Goal: Transaction & Acquisition: Purchase product/service

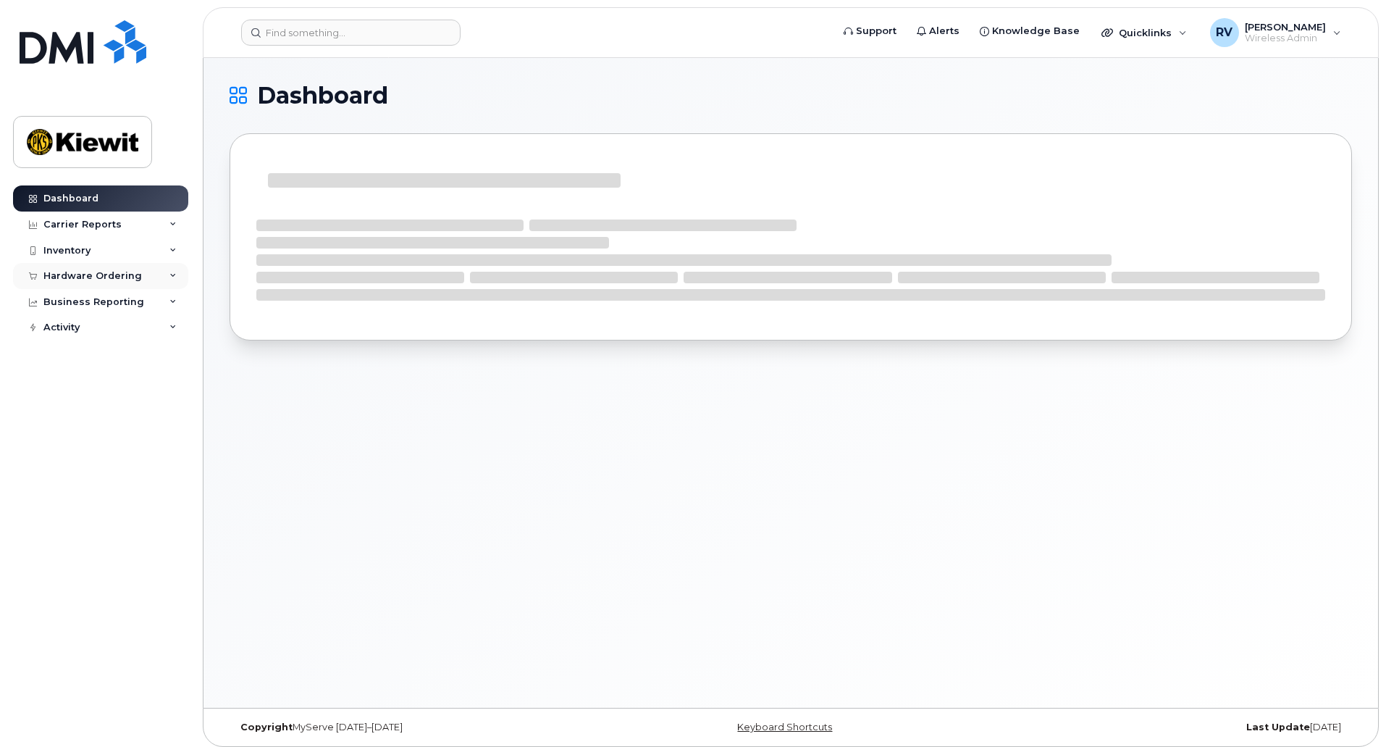
click at [101, 276] on div "Hardware Ordering" at bounding box center [92, 276] width 98 height 12
click at [82, 301] on div "Overview" at bounding box center [73, 302] width 47 height 13
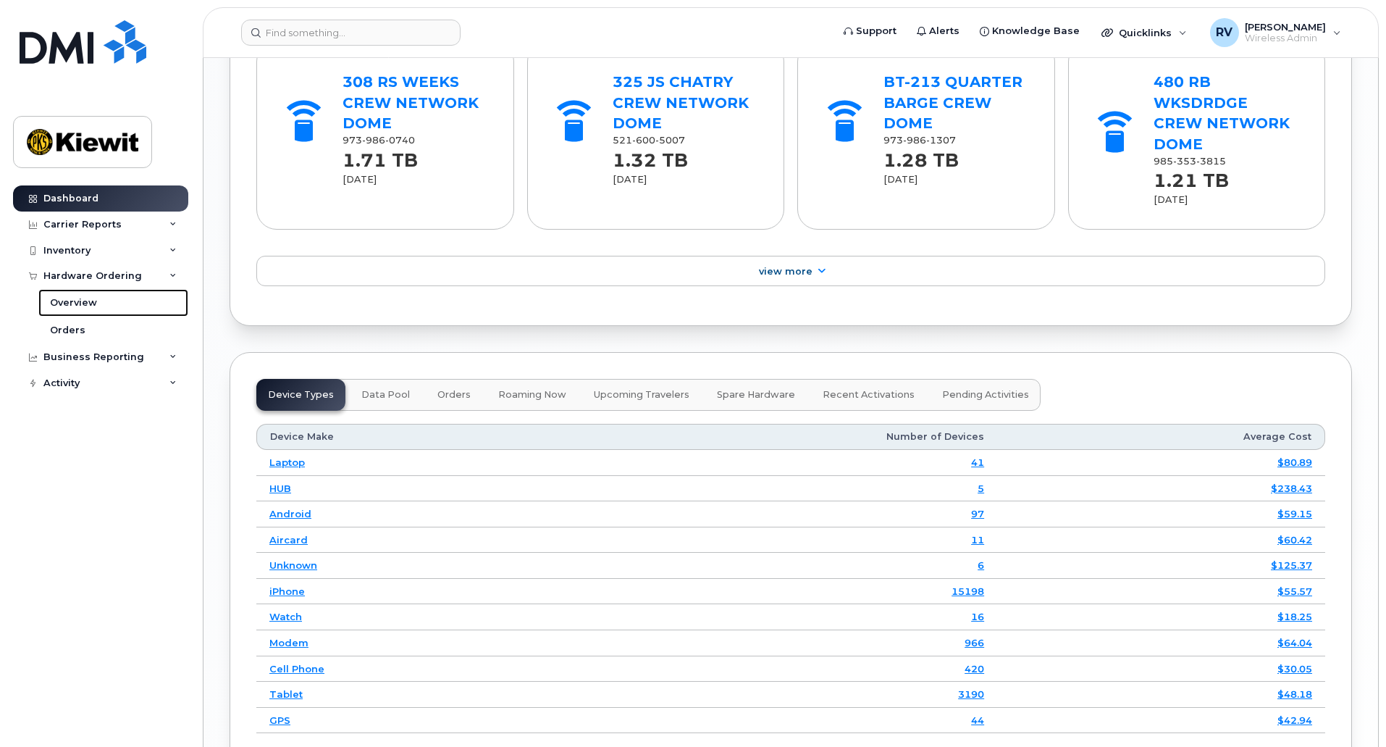
scroll to position [1726, 0]
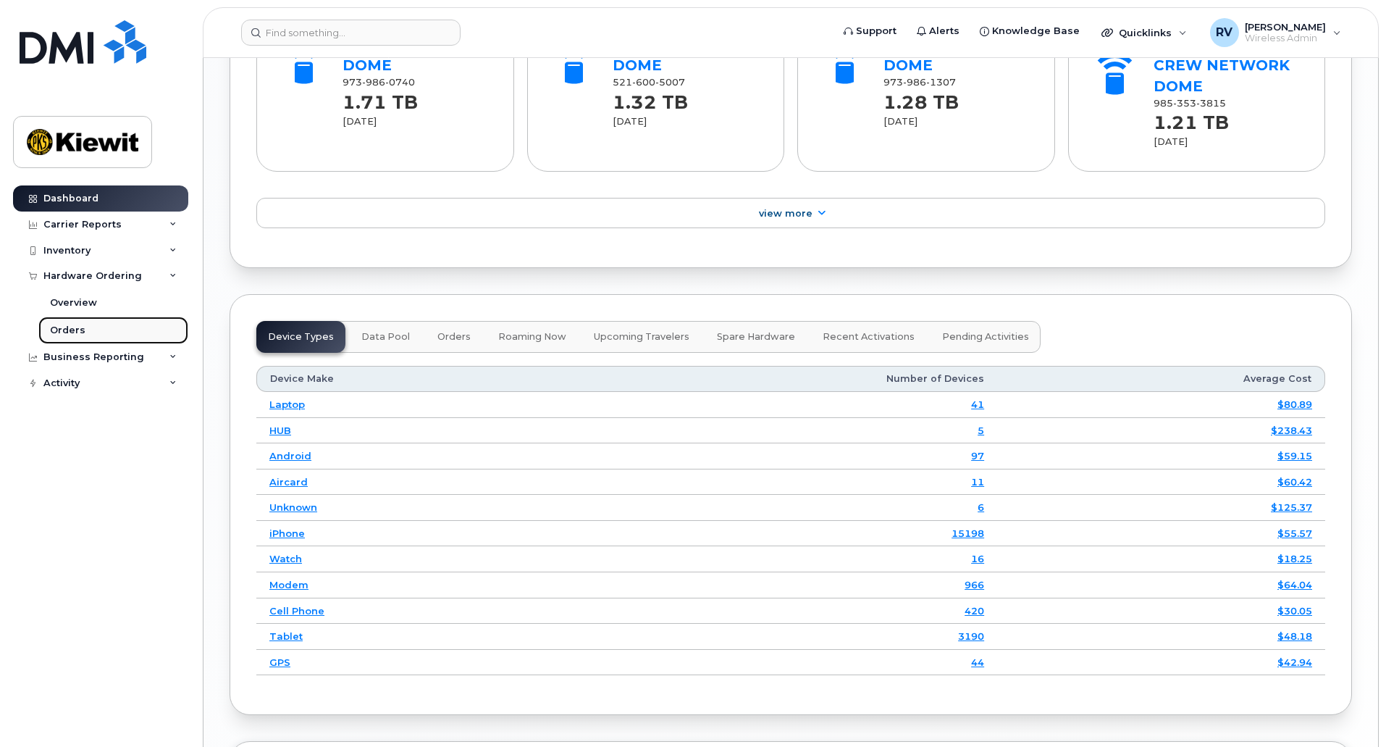
click at [80, 330] on div "Orders" at bounding box center [67, 330] width 35 height 13
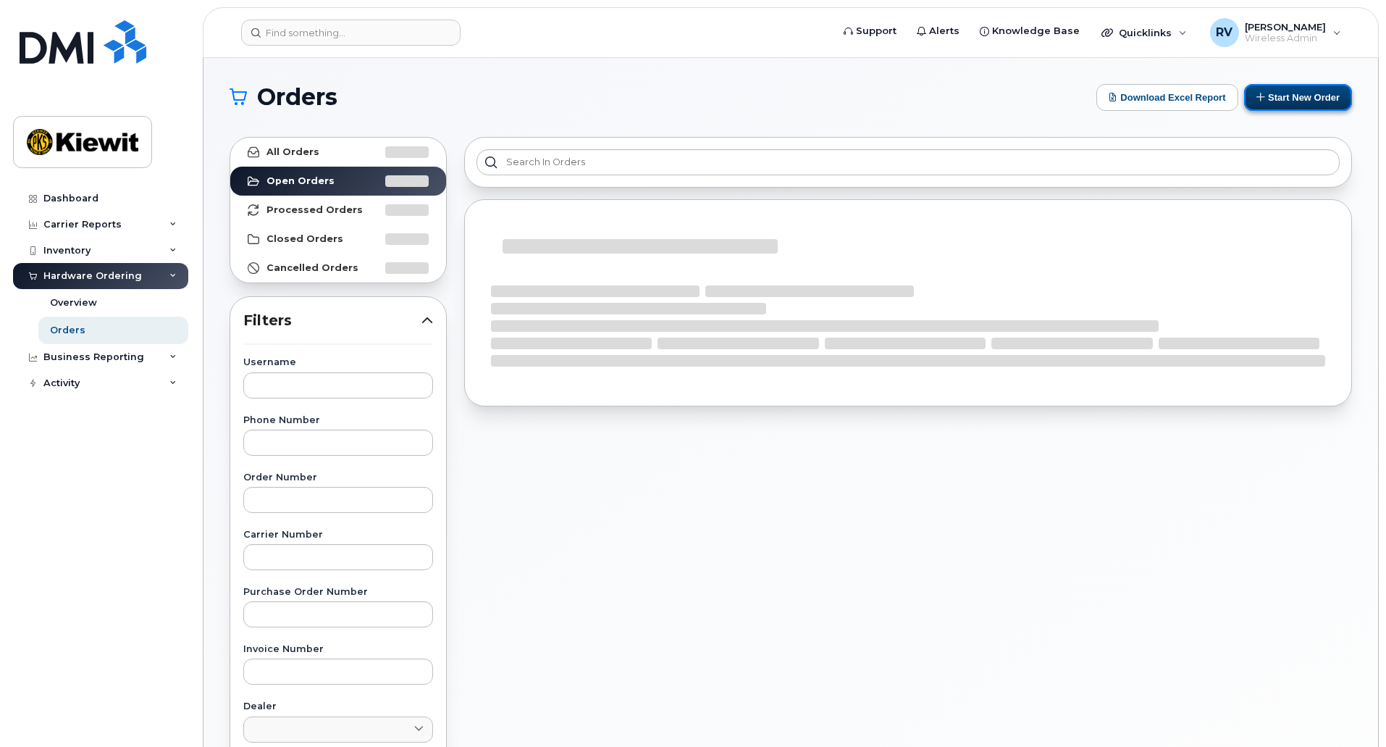
click at [1290, 101] on button "Start New Order" at bounding box center [1298, 97] width 108 height 27
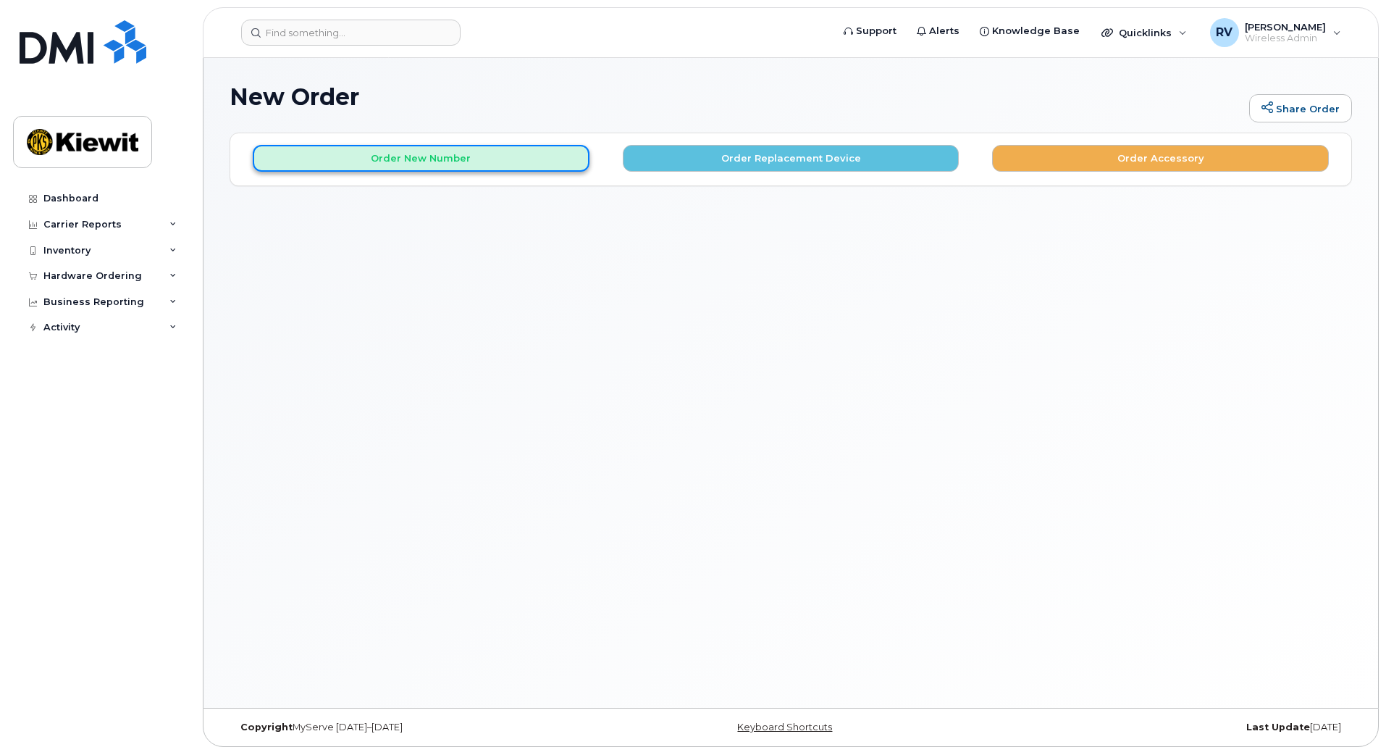
click at [397, 161] on button "Order New Number" at bounding box center [421, 158] width 337 height 27
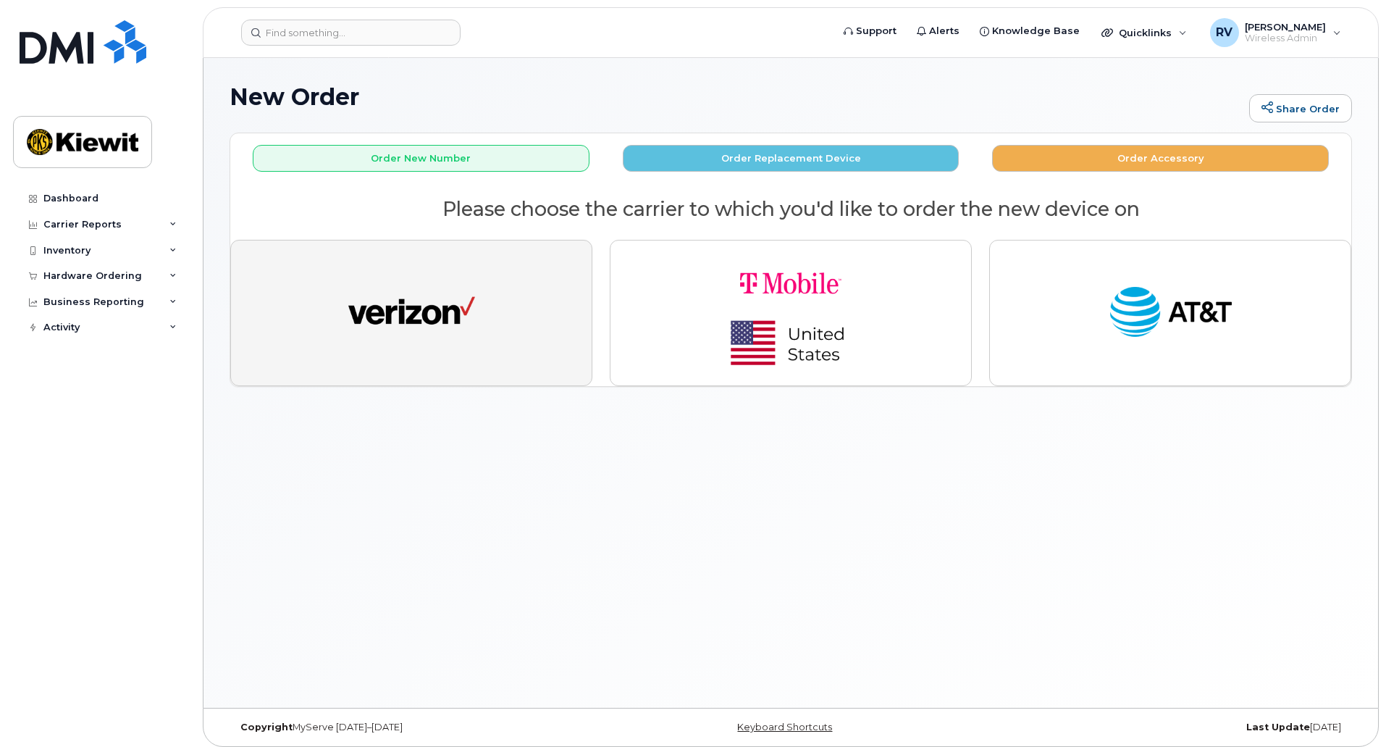
click at [410, 319] on img "button" at bounding box center [411, 312] width 127 height 65
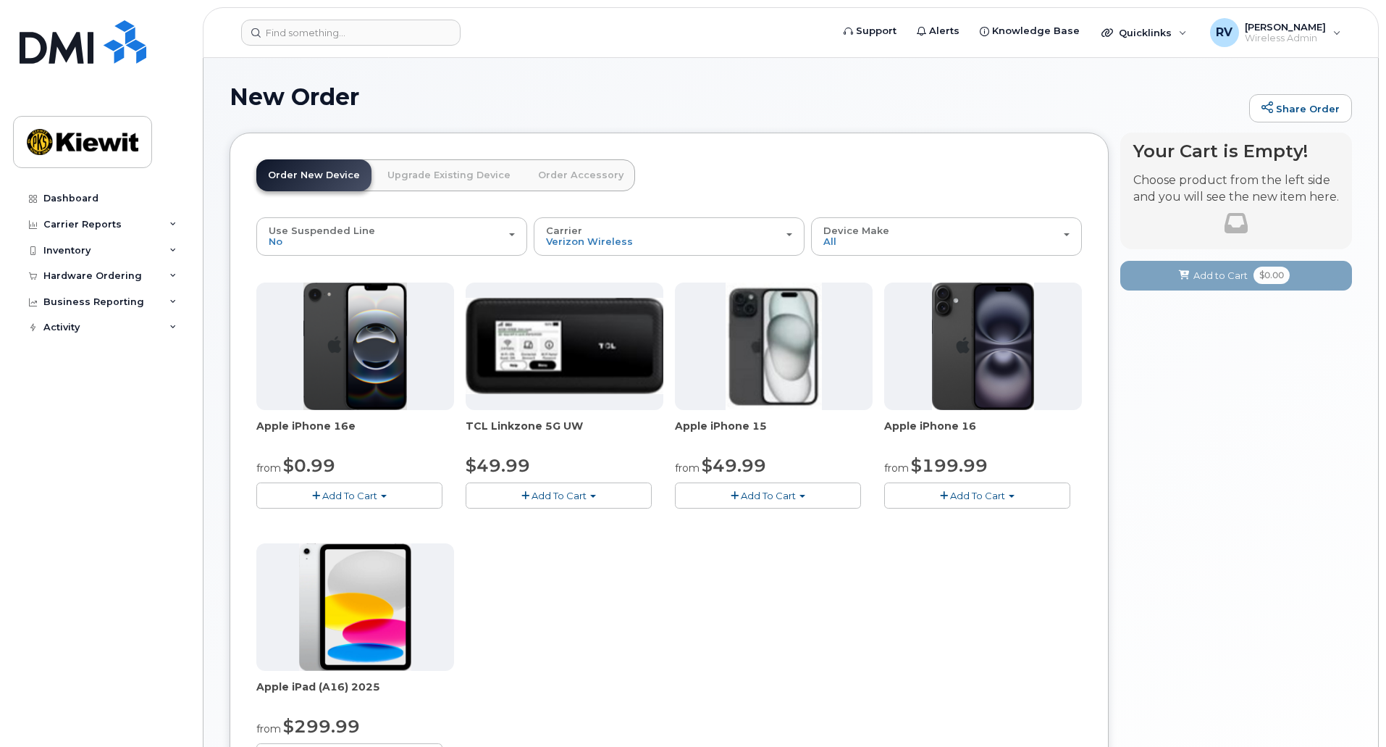
click at [339, 495] on span "Add To Cart" at bounding box center [349, 495] width 55 height 12
click at [354, 524] on link "$0.99 - 2 Year Activation (128GB)" at bounding box center [353, 522] width 187 height 18
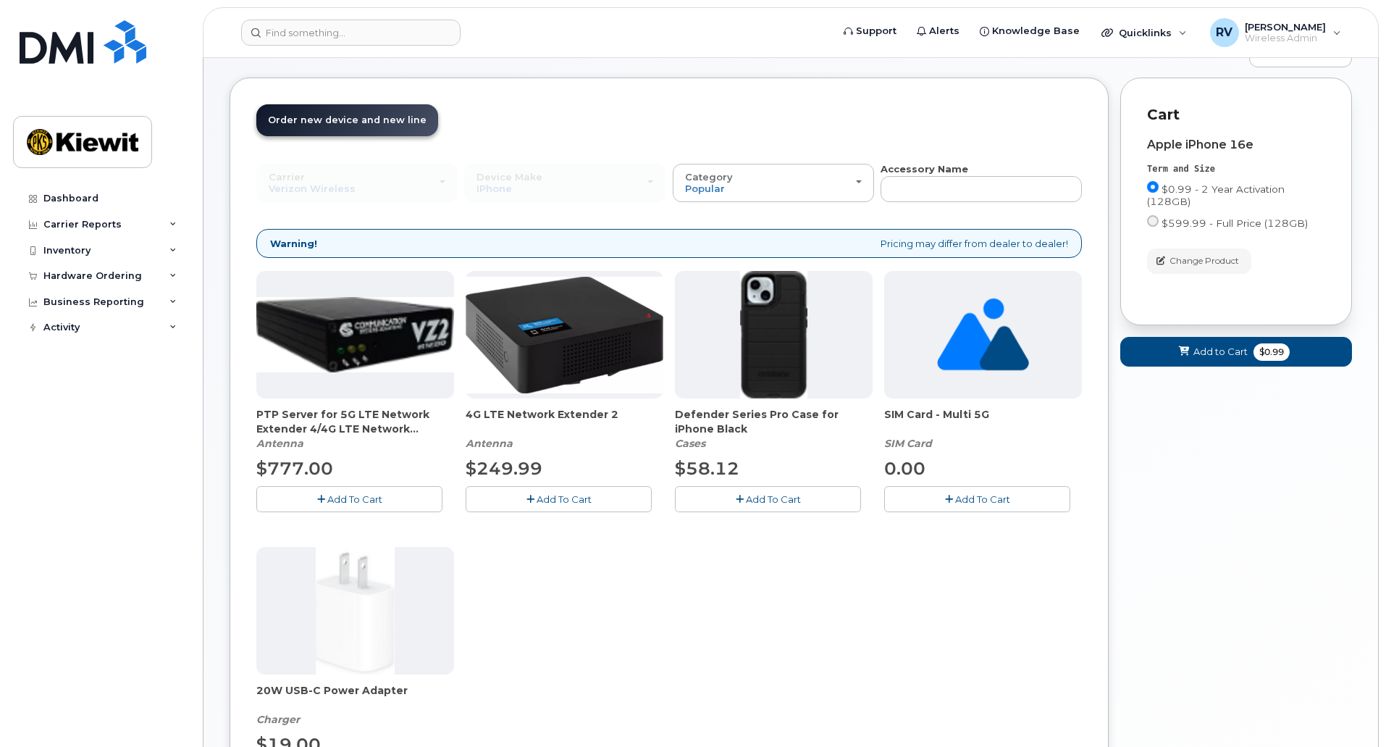
scroll to position [72, 0]
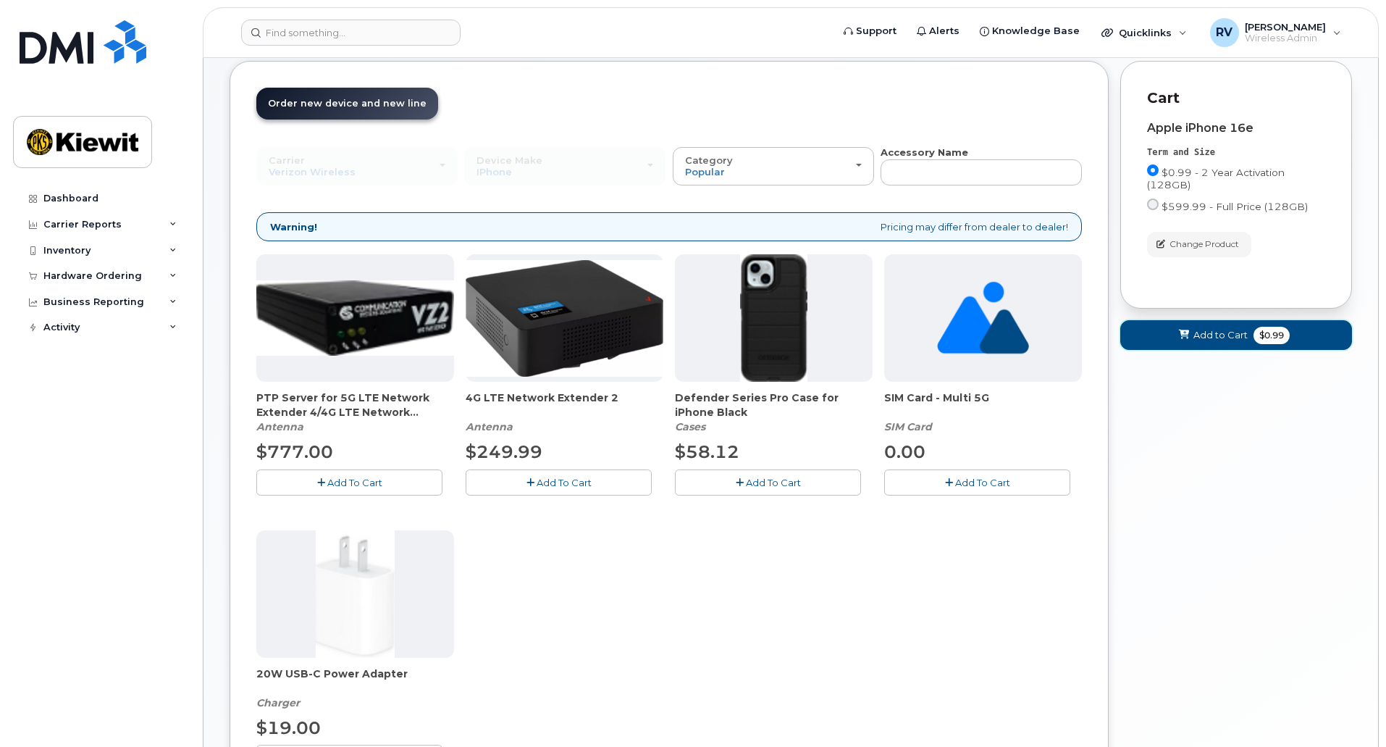
click at [1230, 335] on span "Add to Cart" at bounding box center [1220, 335] width 54 height 14
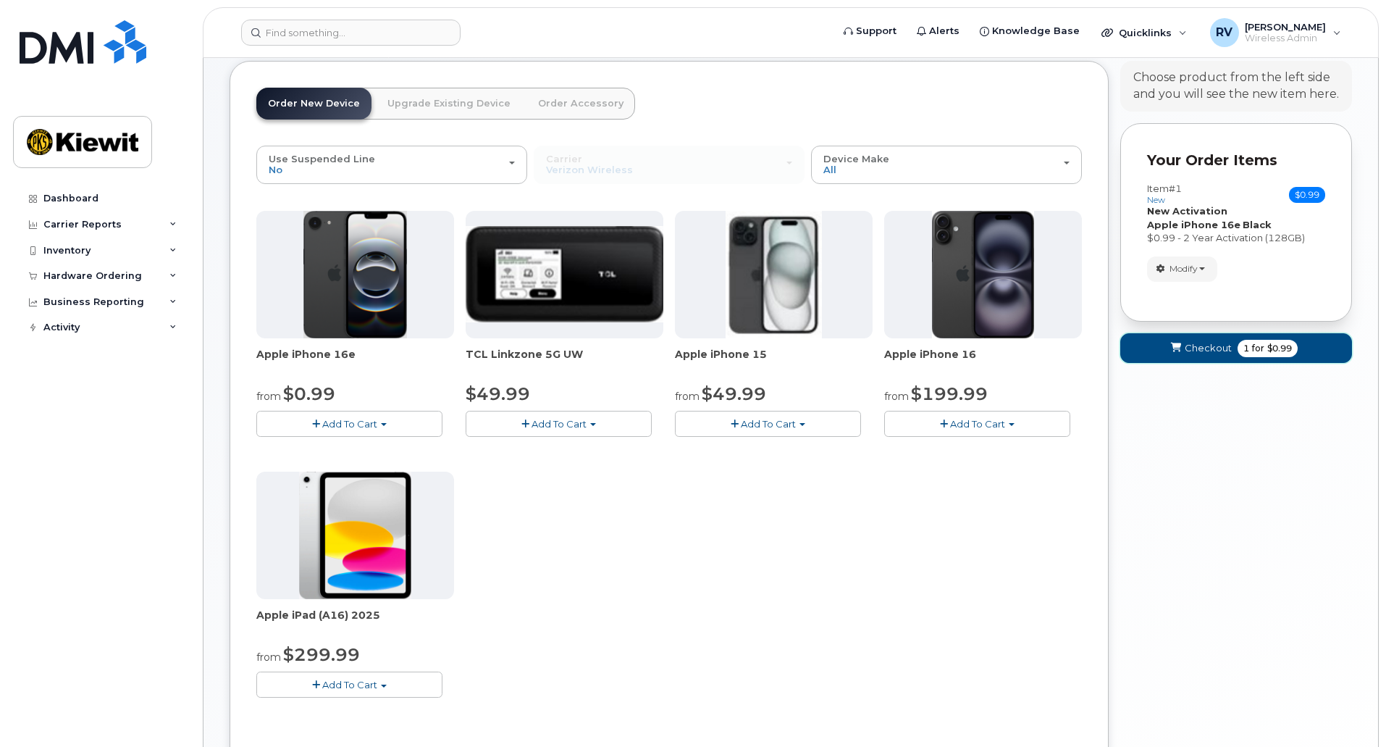
click at [1216, 351] on span "Checkout" at bounding box center [1208, 348] width 47 height 14
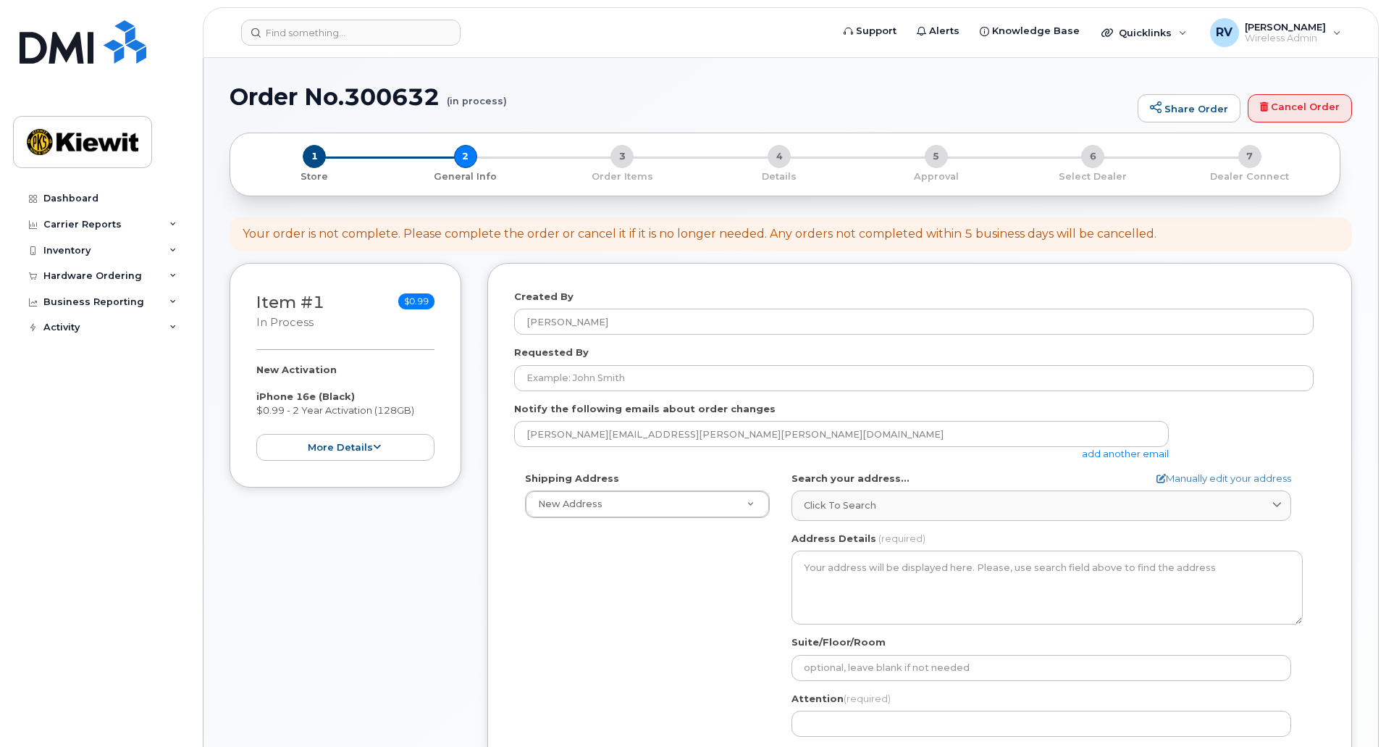
select select
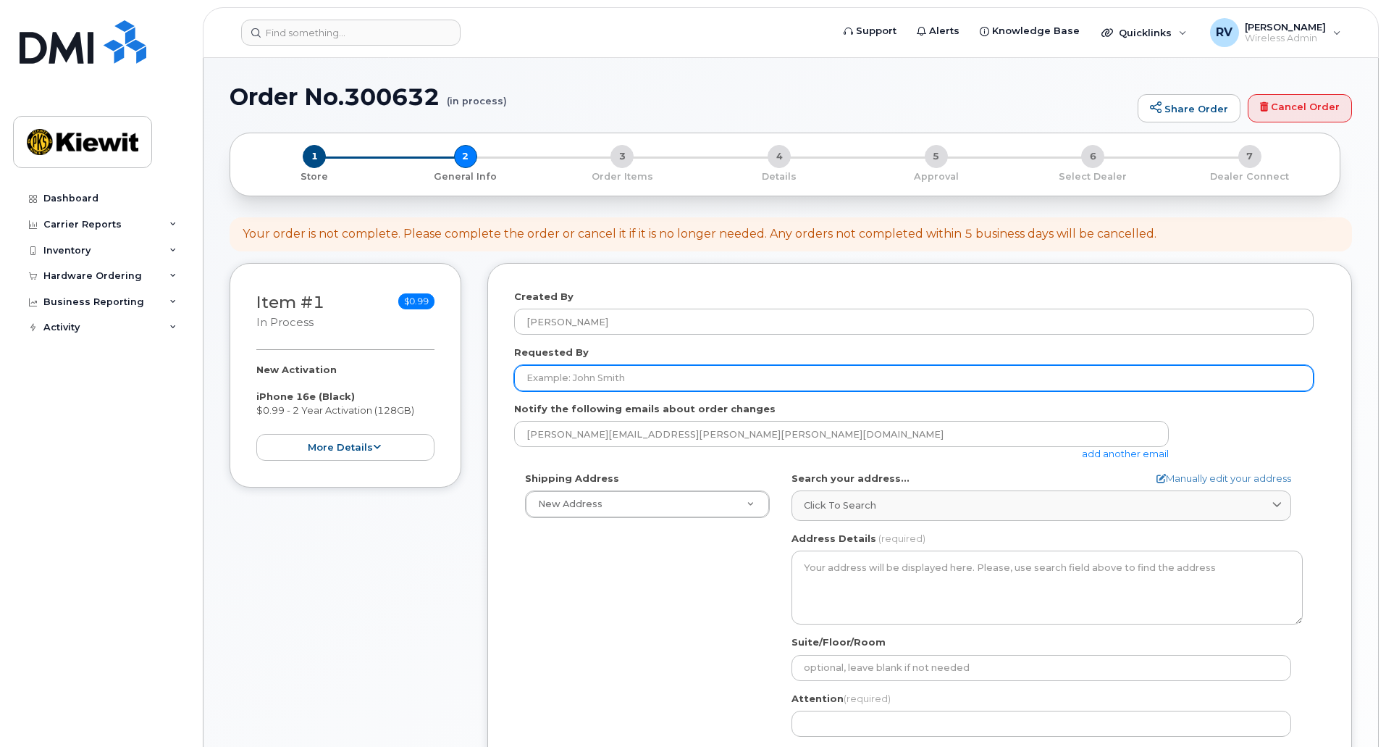
click at [618, 382] on input "Requested By" at bounding box center [913, 378] width 799 height 26
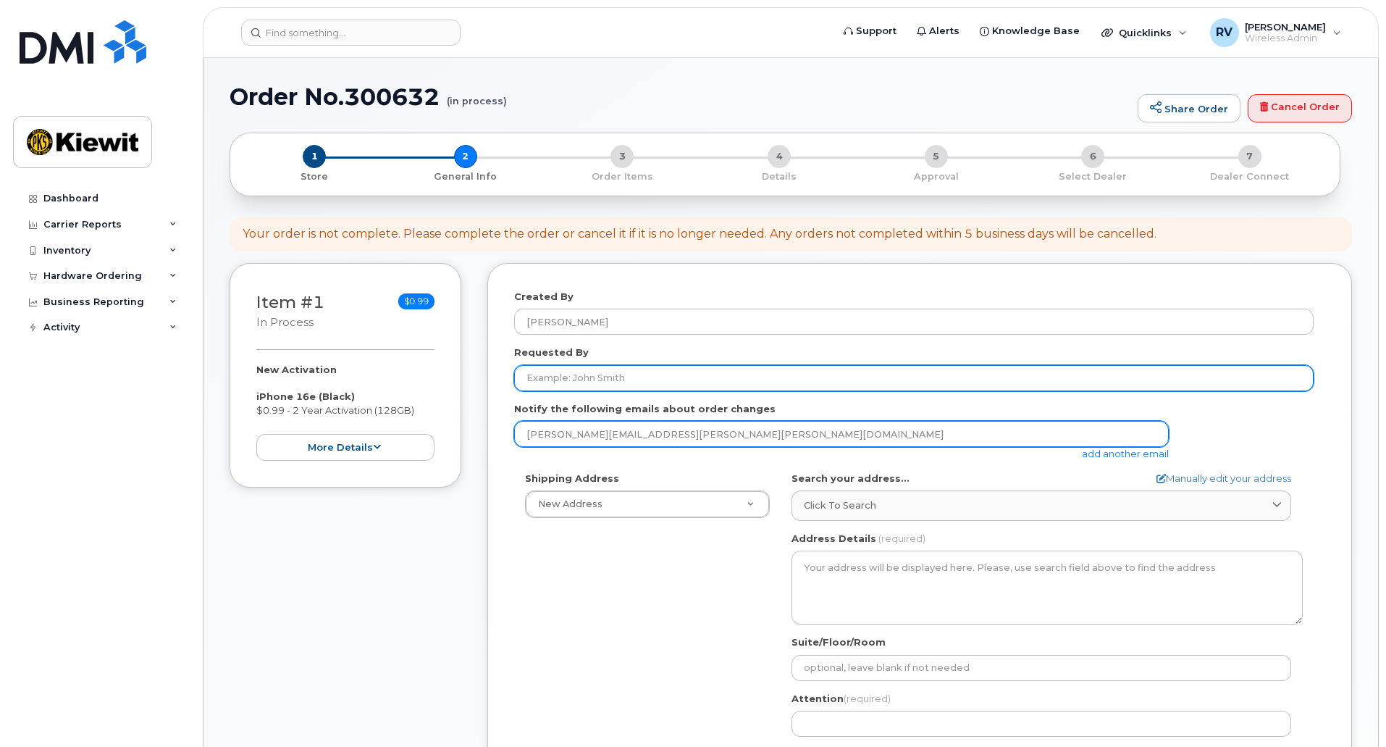
type input "[PERSON_NAME]"
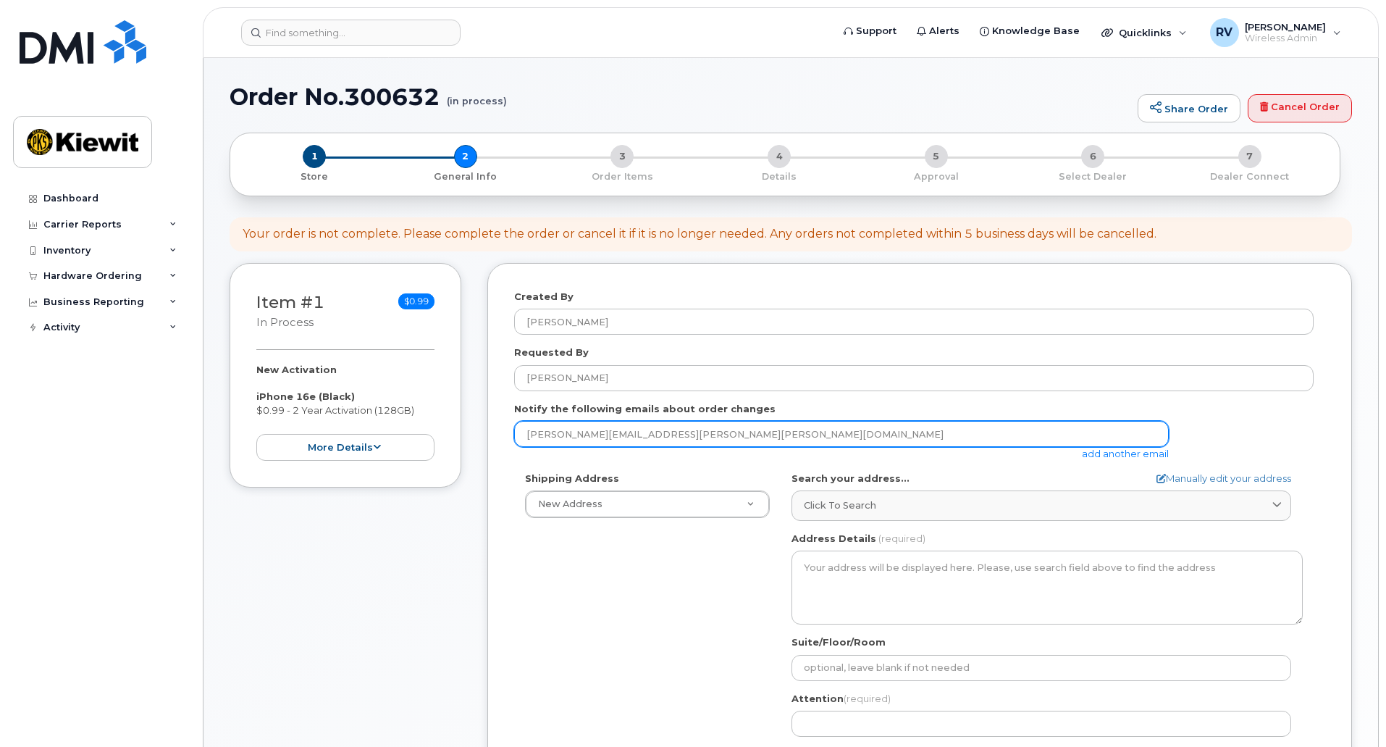
type input "vogler1@yahoo.com"
type input "[PERSON_NAME]"
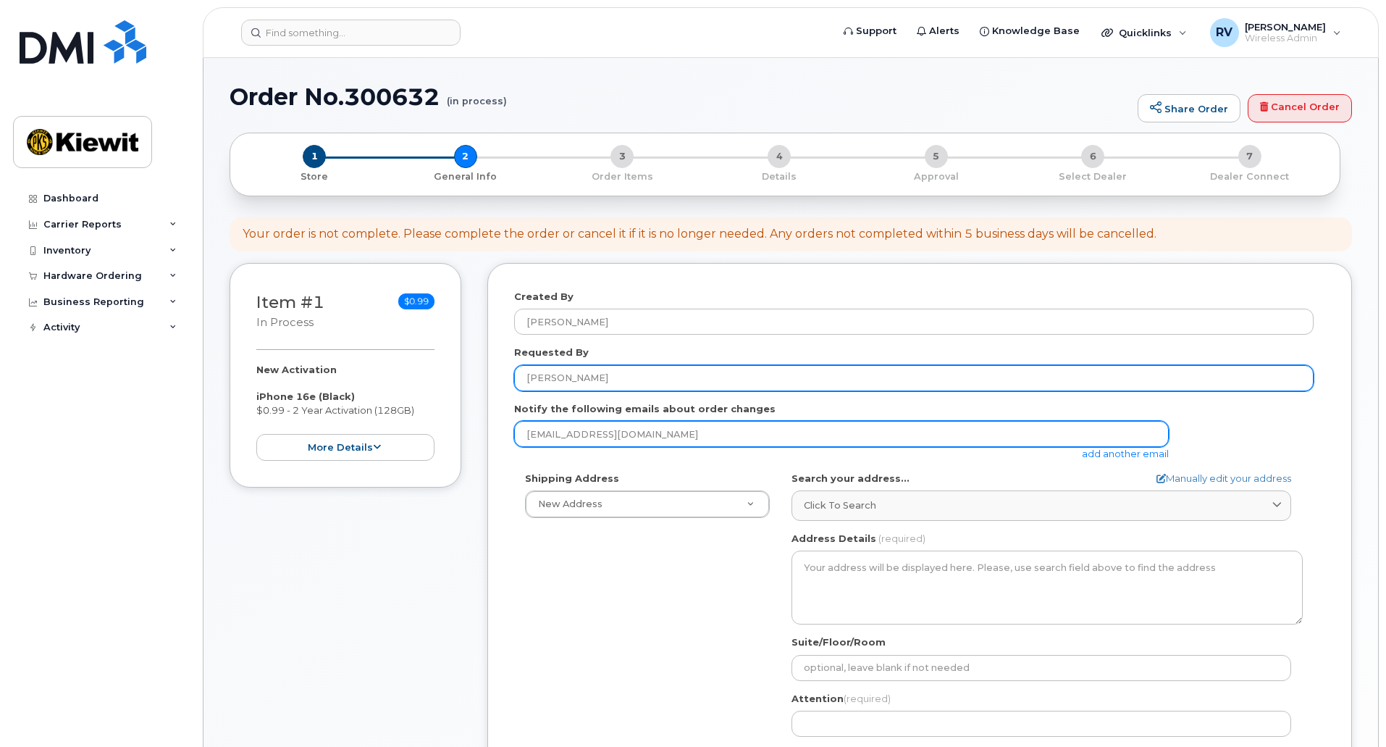
select select
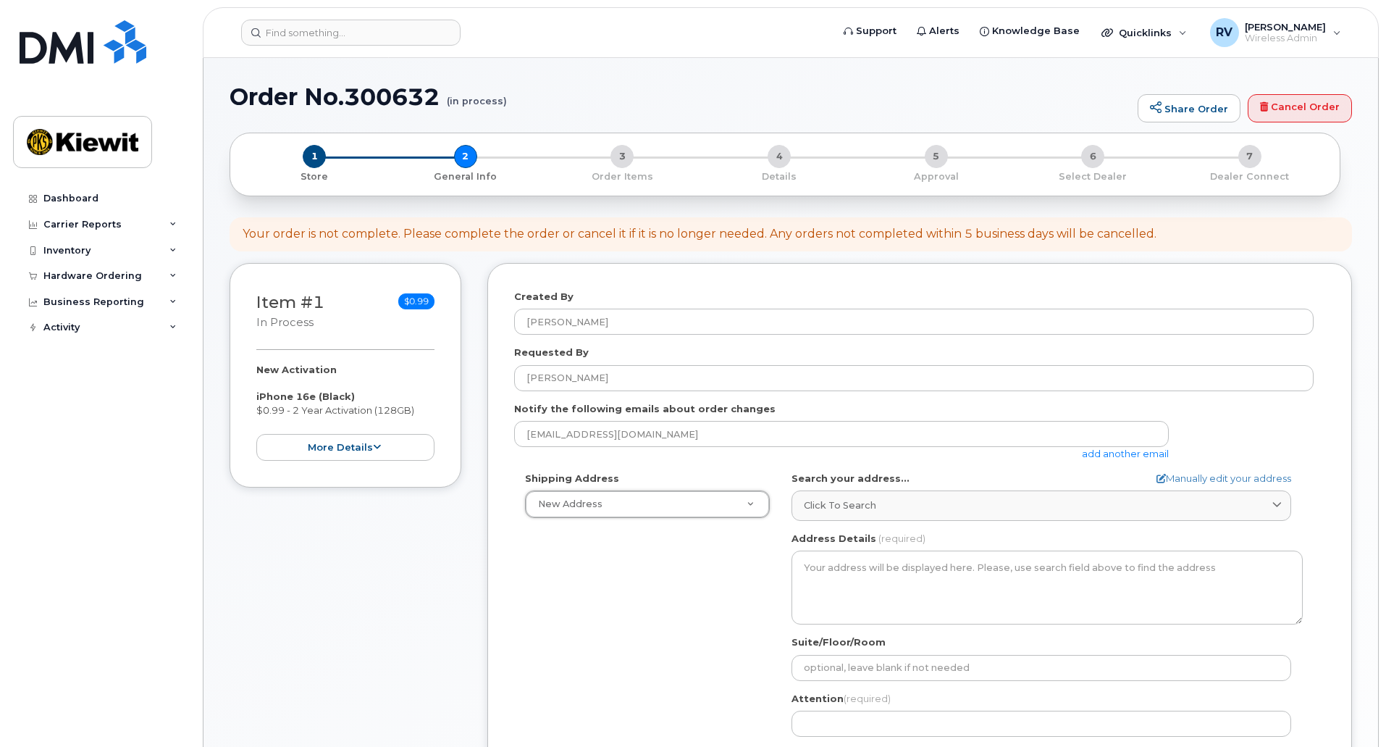
drag, startPoint x: 664, startPoint y: 437, endPoint x: 336, endPoint y: 414, distance: 328.8
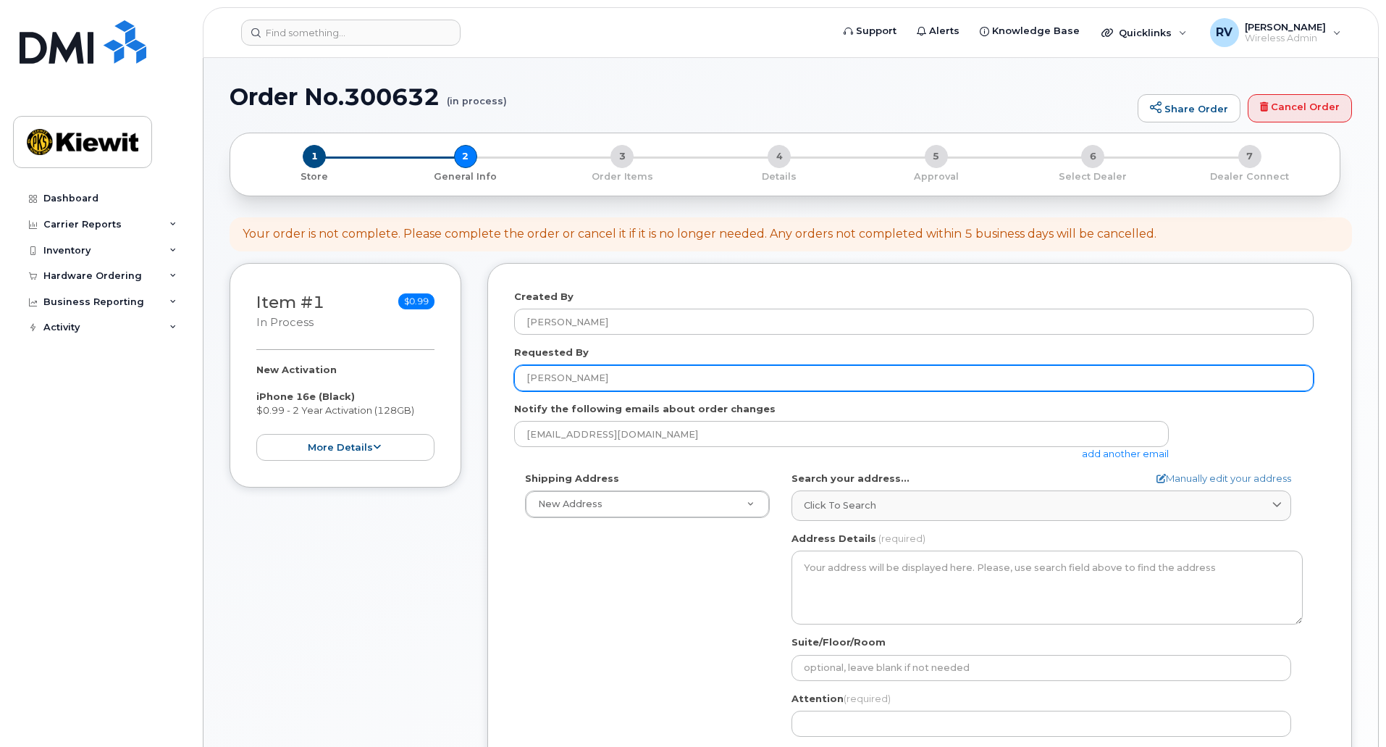
drag, startPoint x: 636, startPoint y: 370, endPoint x: 362, endPoint y: 358, distance: 274.7
click at [362, 358] on div "Item #1 in process $0.99 New Activation iPhone 16e (Black) $0.99 - 2 Year Activ…" at bounding box center [791, 576] width 1122 height 627
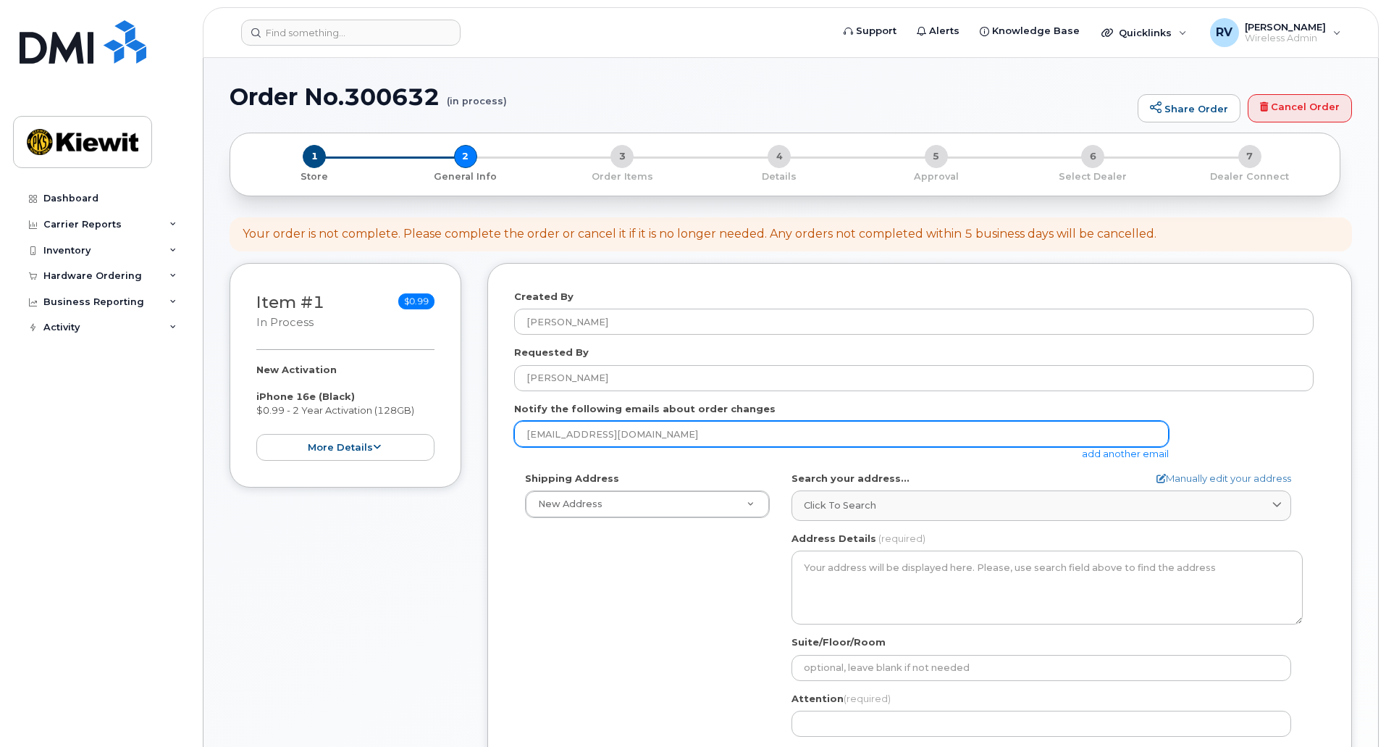
drag, startPoint x: 376, startPoint y: 432, endPoint x: 354, endPoint y: 431, distance: 21.7
click at [363, 431] on div "Item #1 in process $0.99 New Activation iPhone 16e (Black) $0.99 - 2 Year Activ…" at bounding box center [791, 576] width 1122 height 627
type input "Richard.Vogler@kiewit.com"
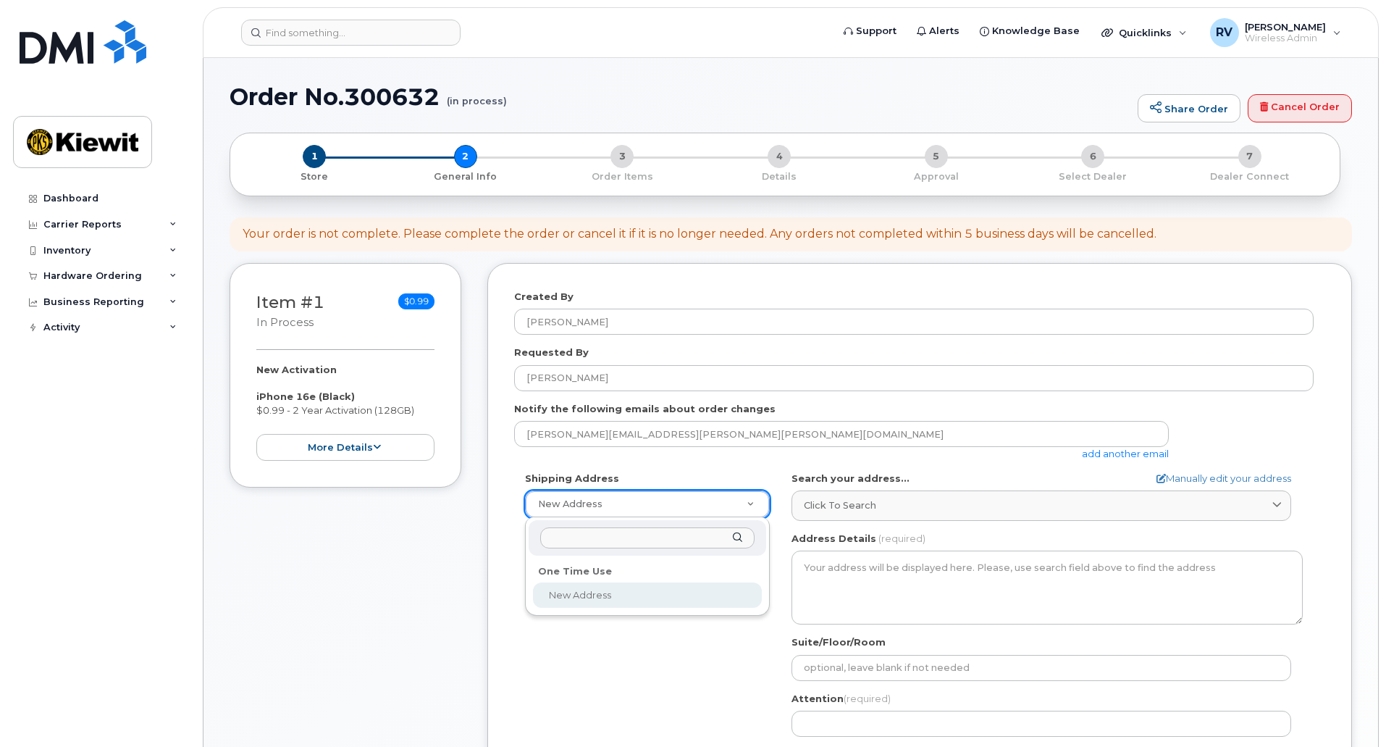
select select
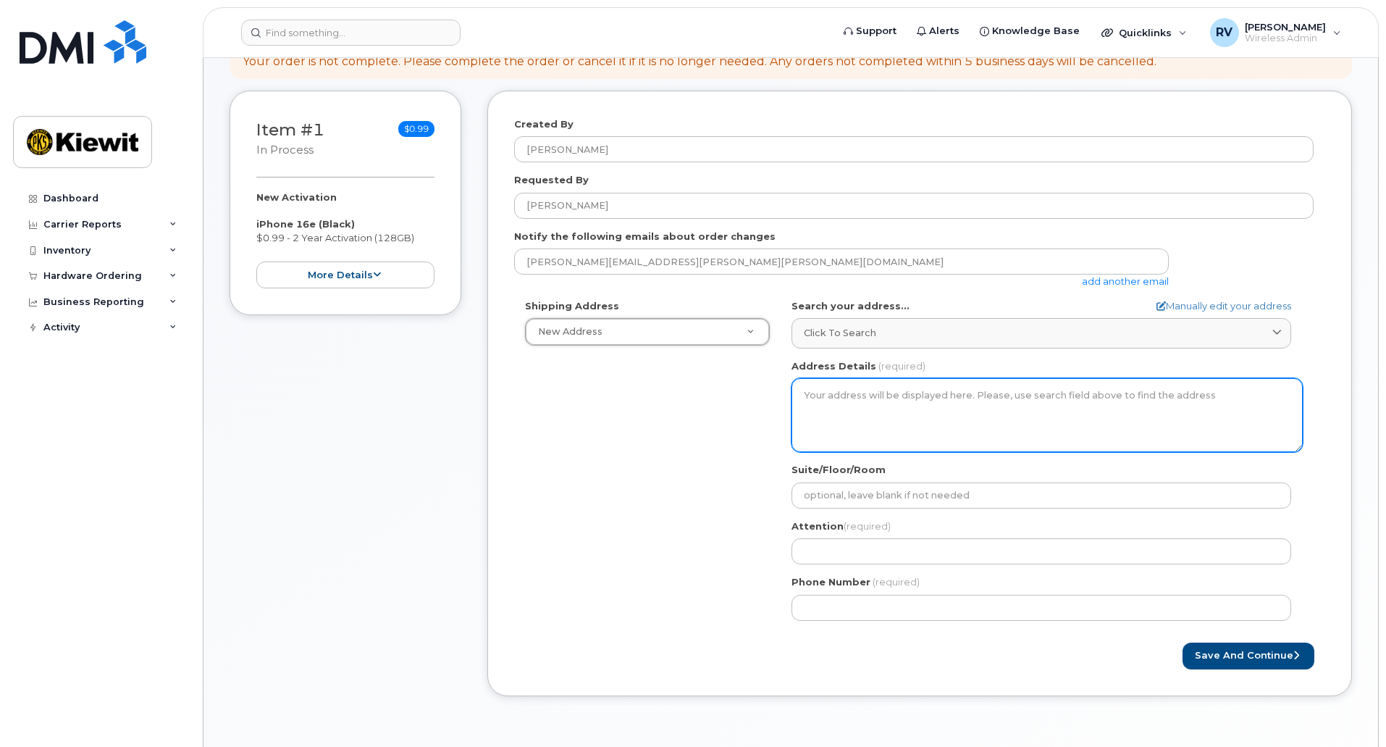
scroll to position [175, 0]
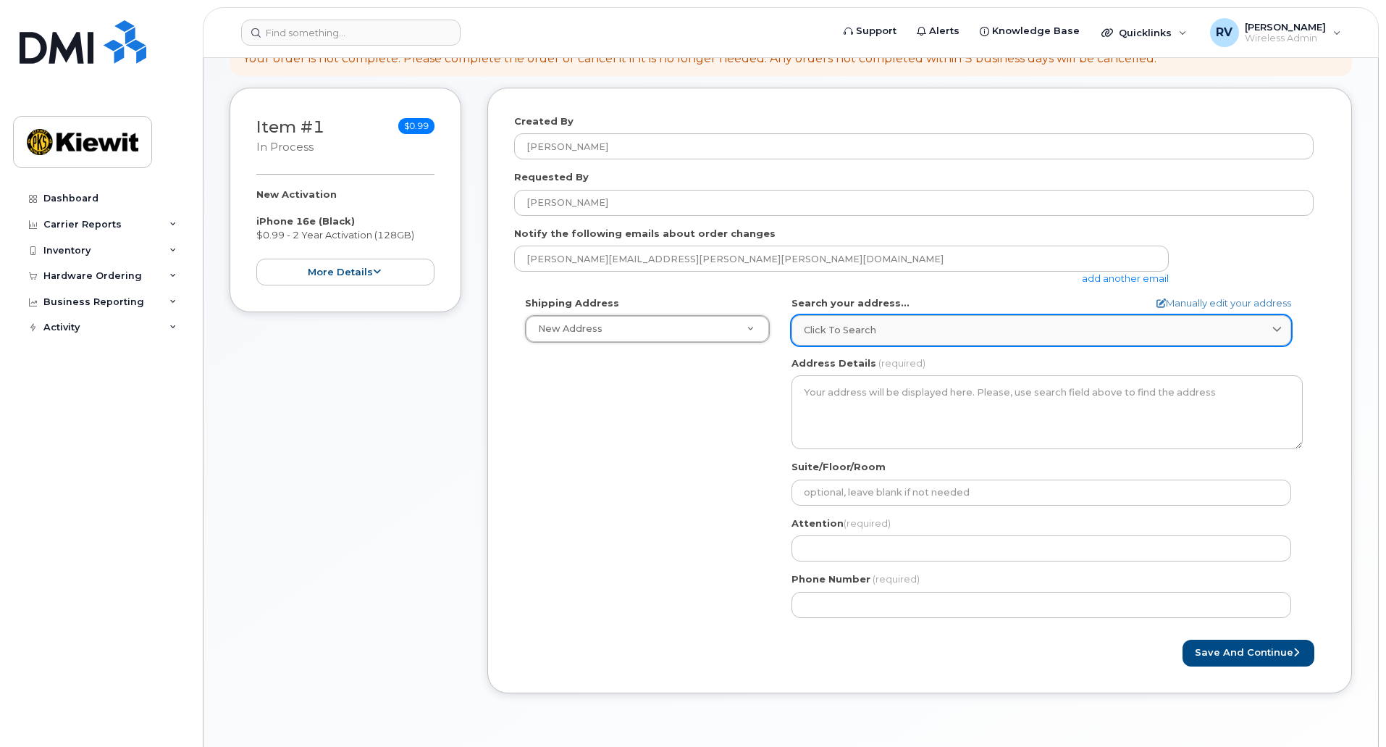
click at [846, 331] on span "Click to search" at bounding box center [840, 330] width 72 height 14
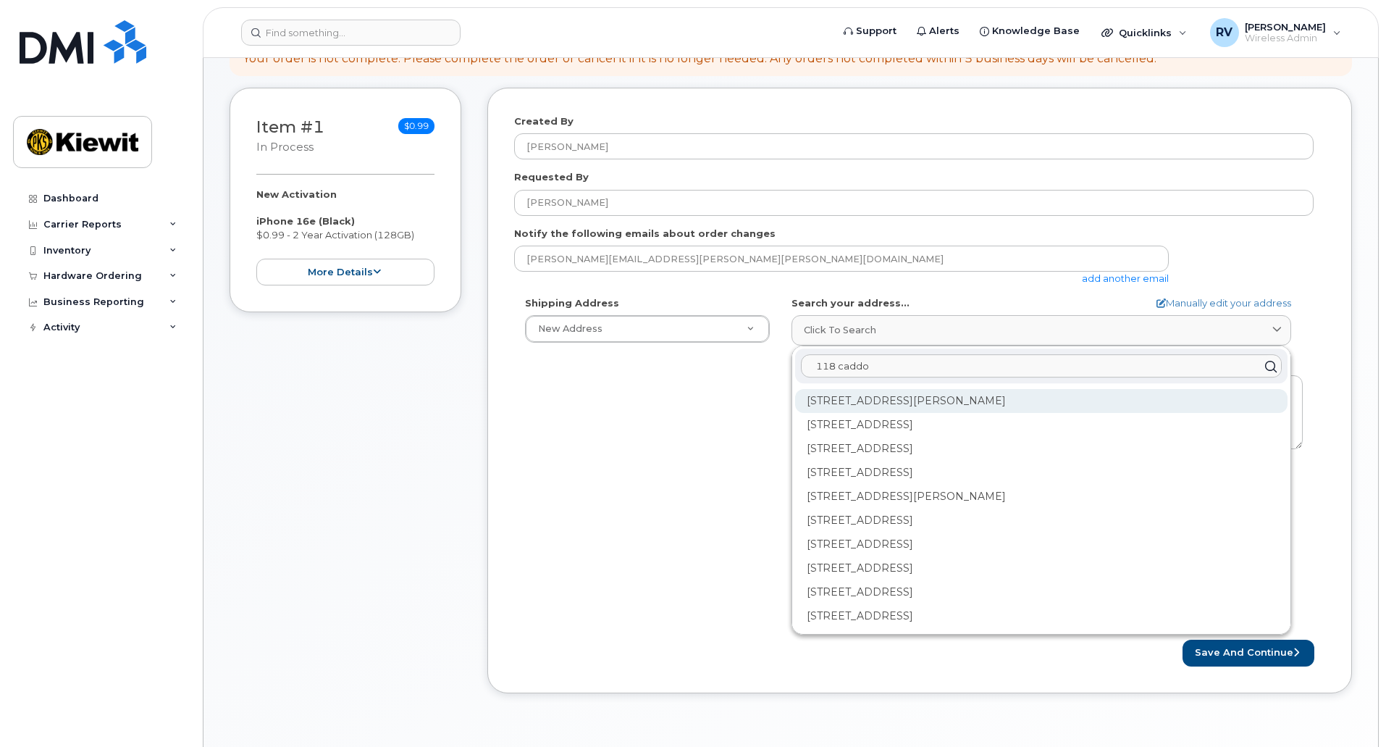
type input "118 caddo"
click at [902, 403] on div "118 Caddo Dr Abilene TX 79602-8035" at bounding box center [1041, 401] width 492 height 24
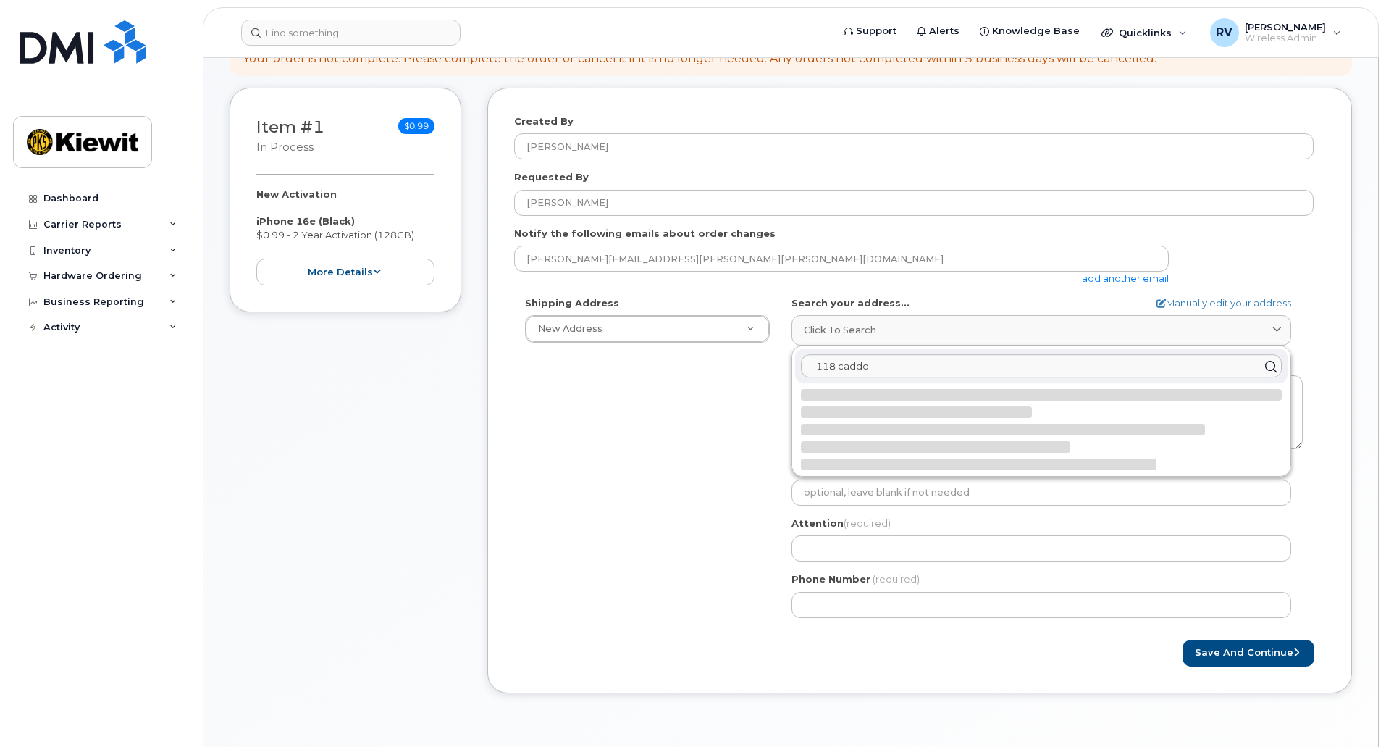
select select
type textarea "118 Caddo Dr ABILENE TX 79602-8035 UNITED STATES"
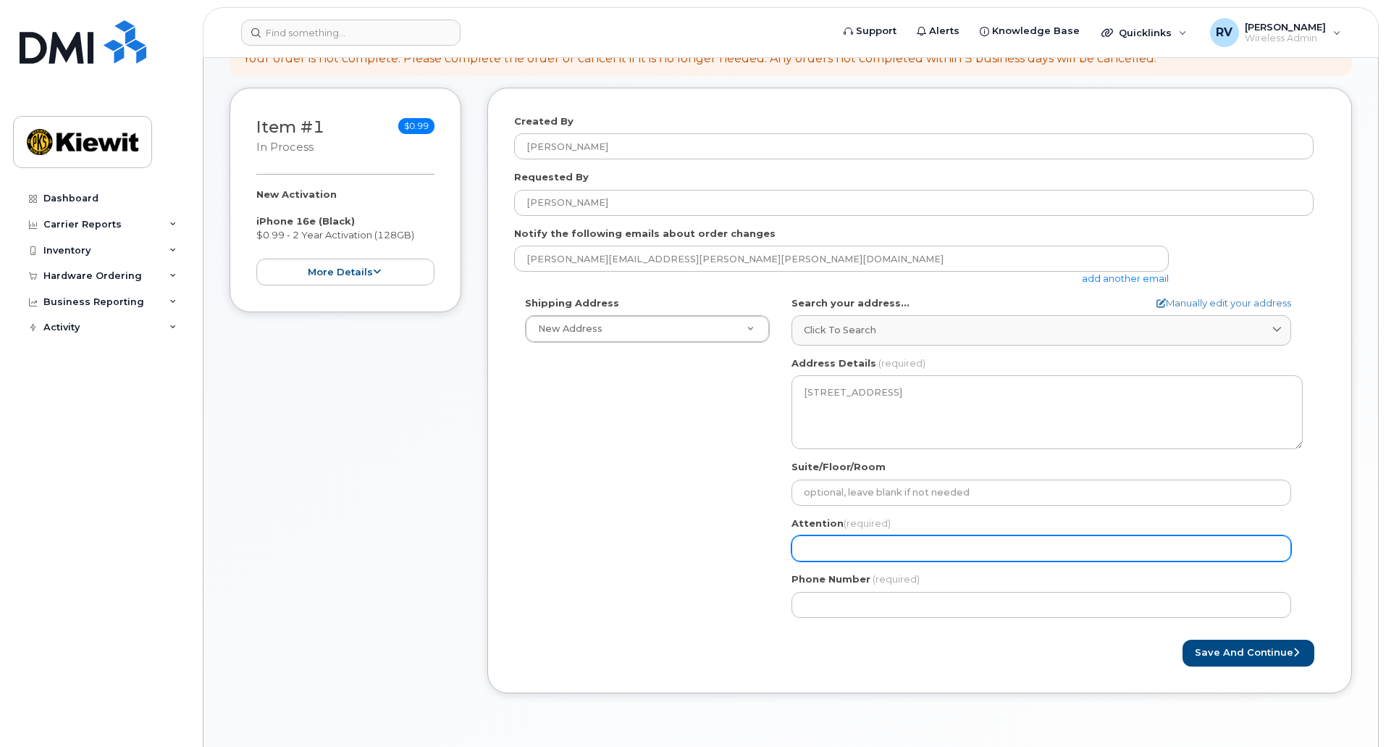
drag, startPoint x: 852, startPoint y: 545, endPoint x: 1101, endPoint y: 544, distance: 249.1
click at [852, 545] on input "Attention (required)" at bounding box center [1041, 548] width 500 height 26
select select
type input "R"
select select
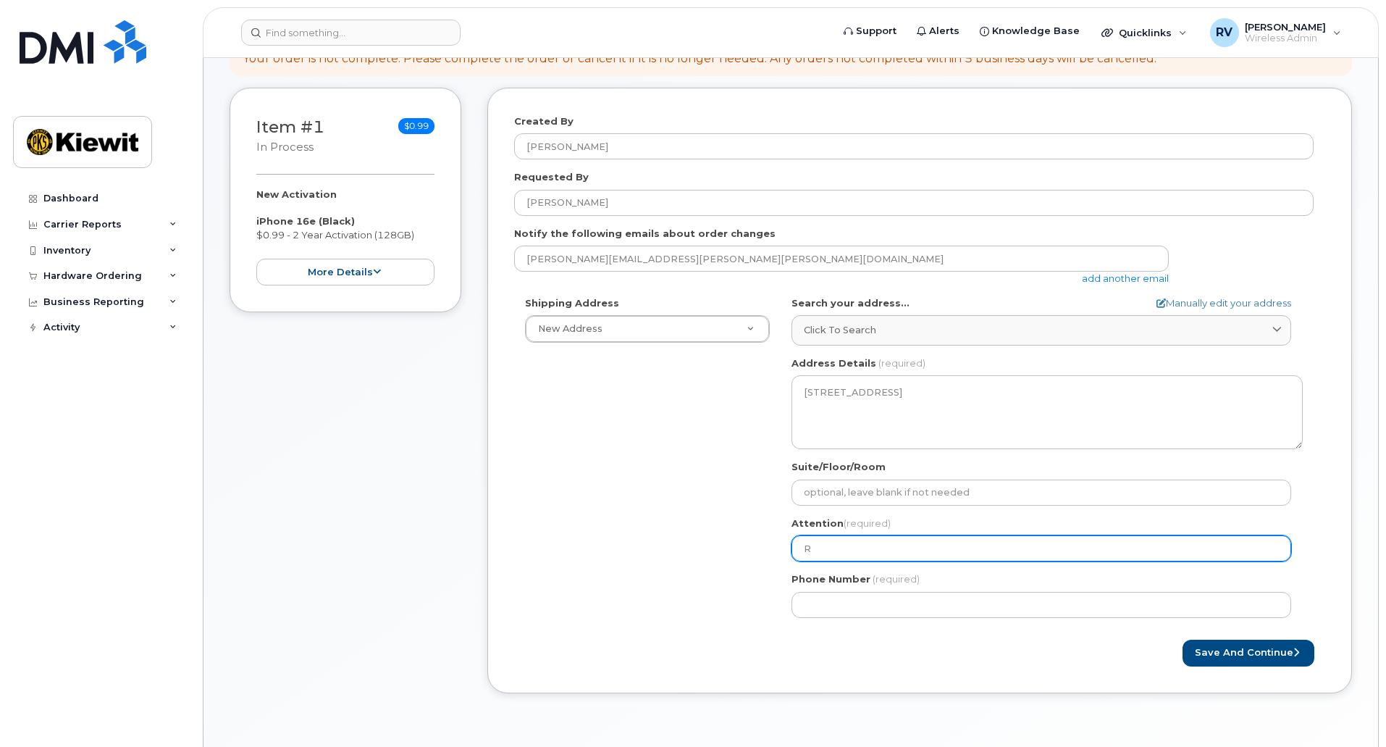
type input "Ri"
select select
type input "Ric"
select select
type input "Rich"
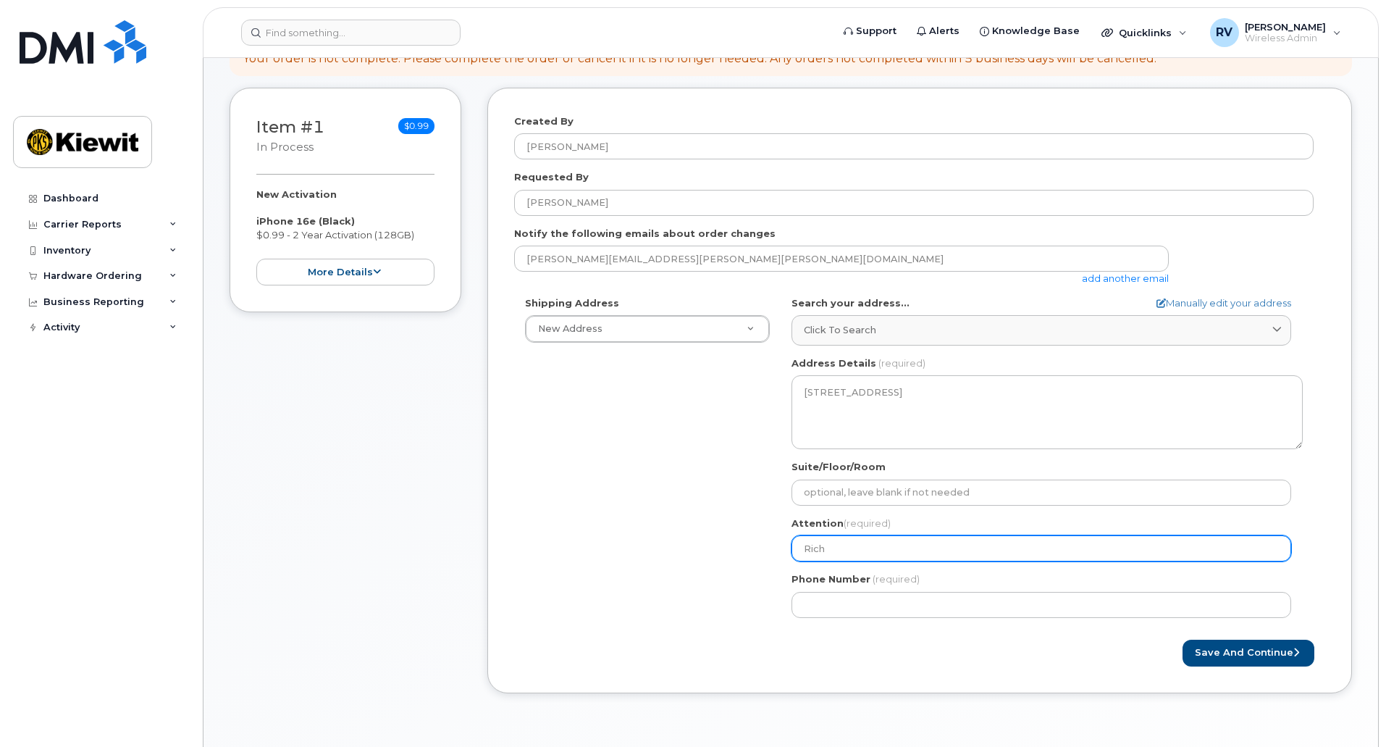
select select
type input "Richa"
select select
type input "Richard"
select select
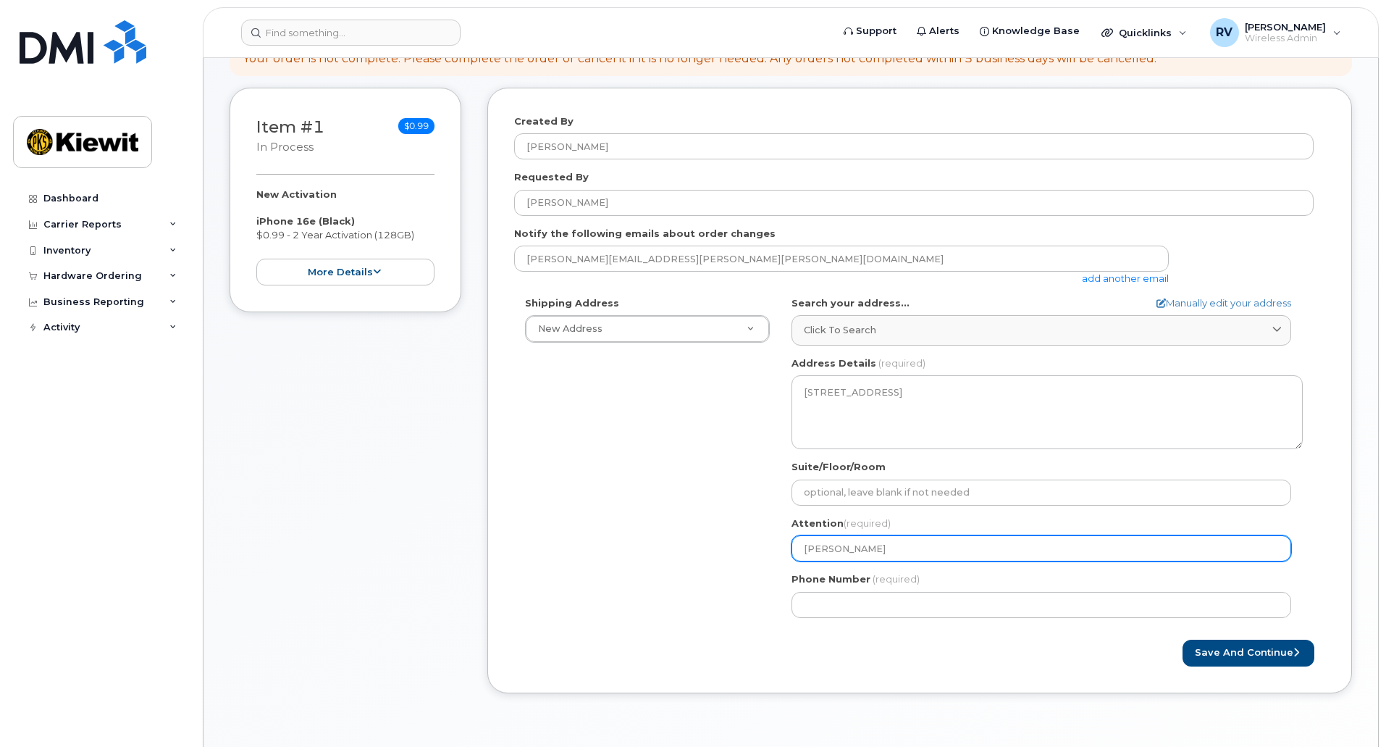
type input "Richard"
select select
type input "Richard V"
select select
type input "Richard Vo"
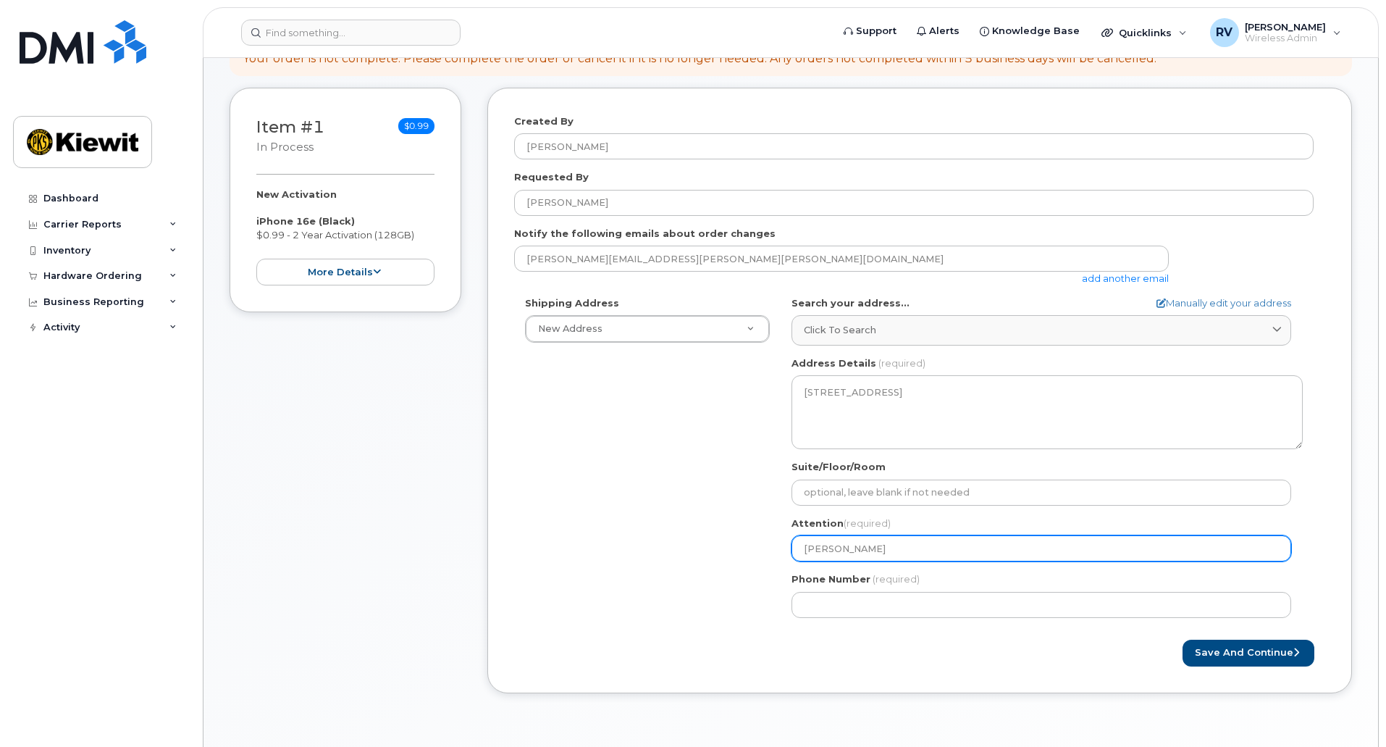
select select
type input "Richard Vogl"
select select
type input "Richard Vogle"
select select
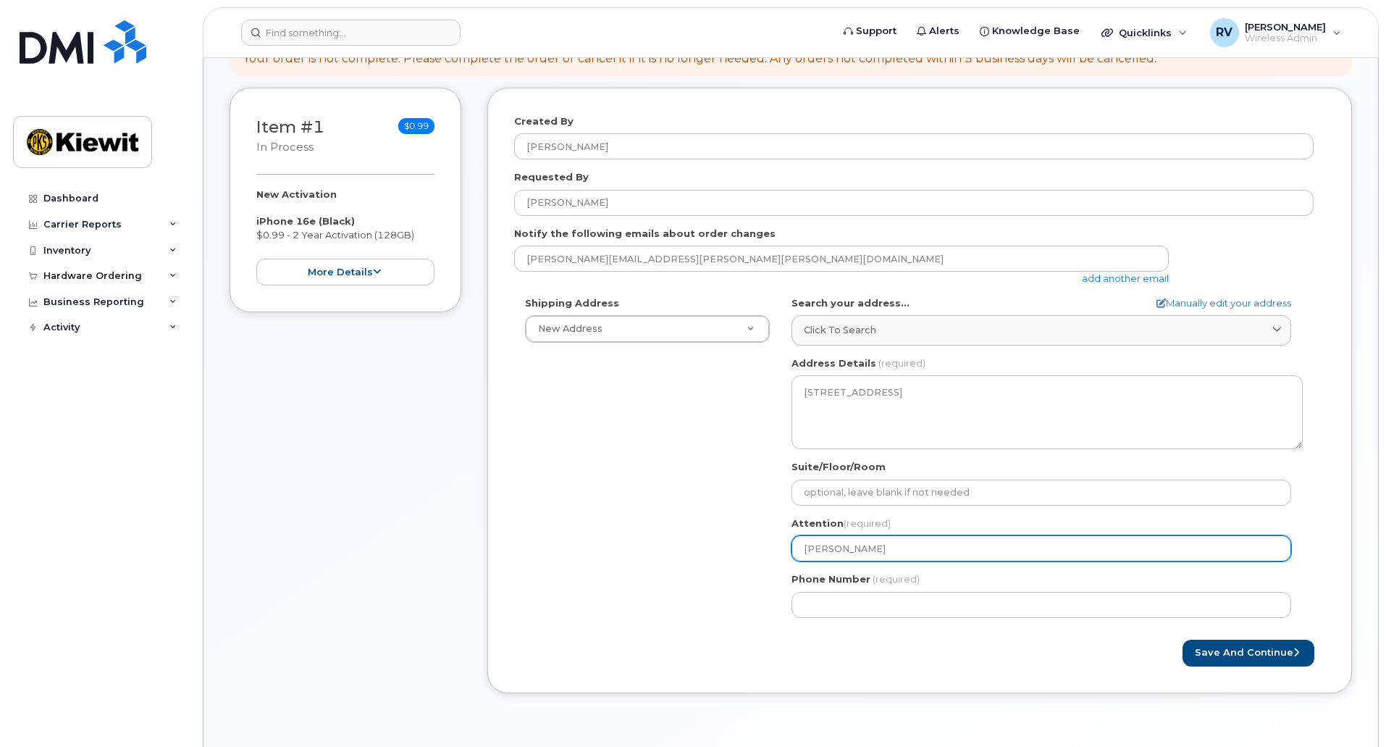
type input "[PERSON_NAME]"
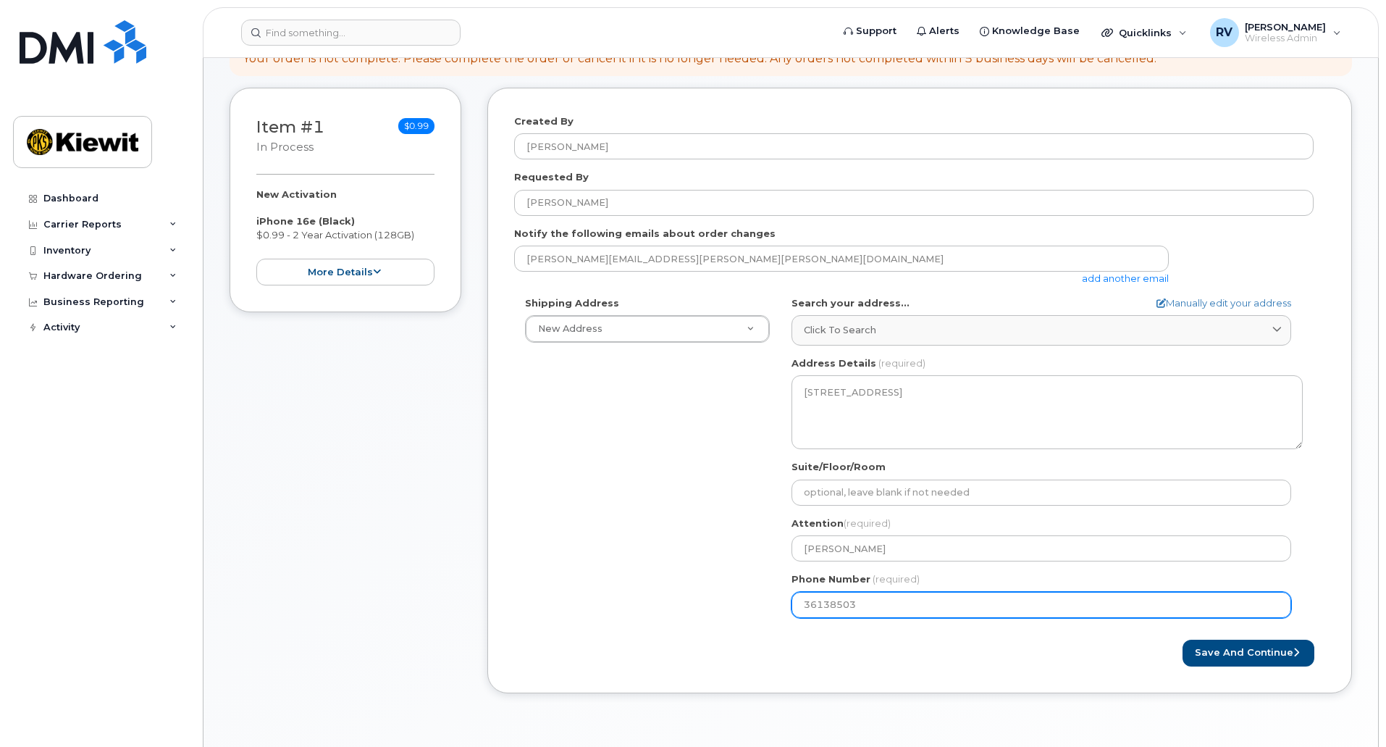
type input "361385030"
select select
type input "3613850302"
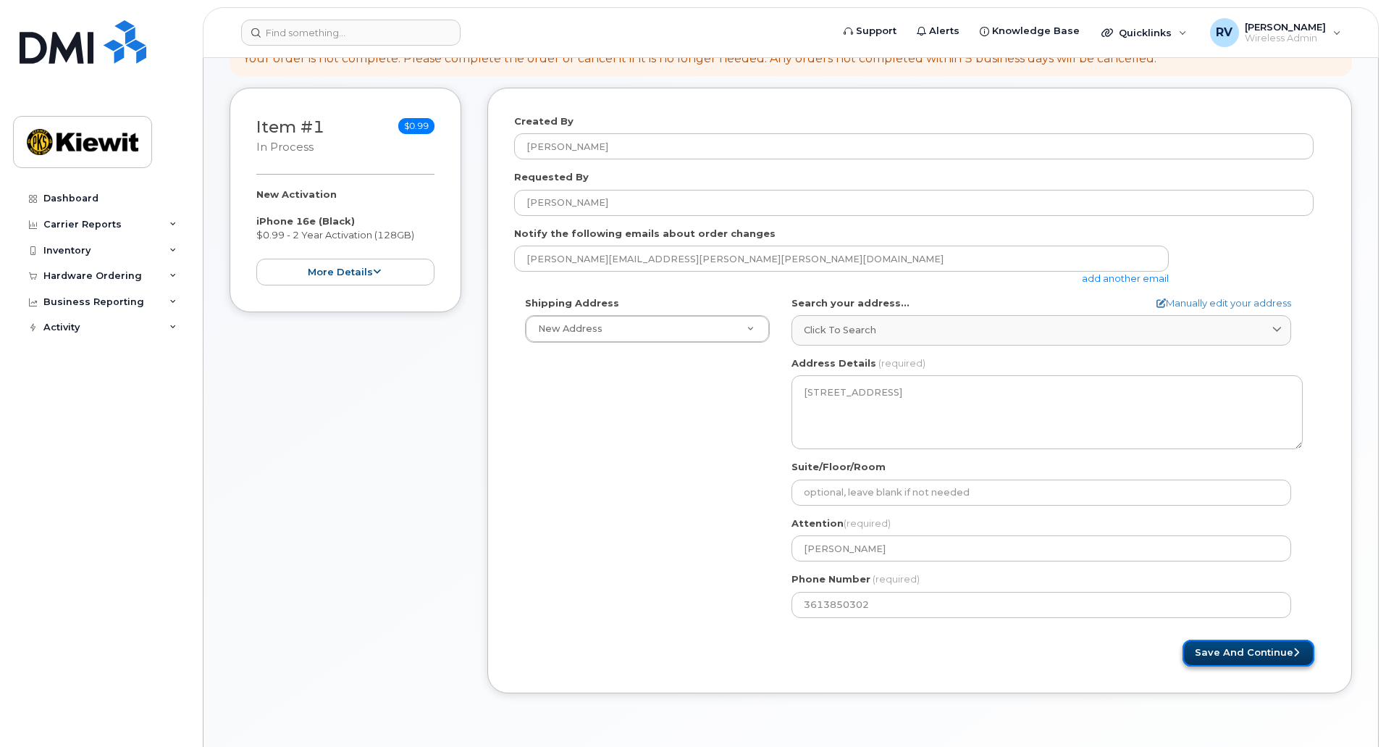
drag, startPoint x: 1264, startPoint y: 652, endPoint x: 1251, endPoint y: 654, distance: 12.5
click at [1264, 652] on button "Save and Continue" at bounding box center [1248, 652] width 132 height 27
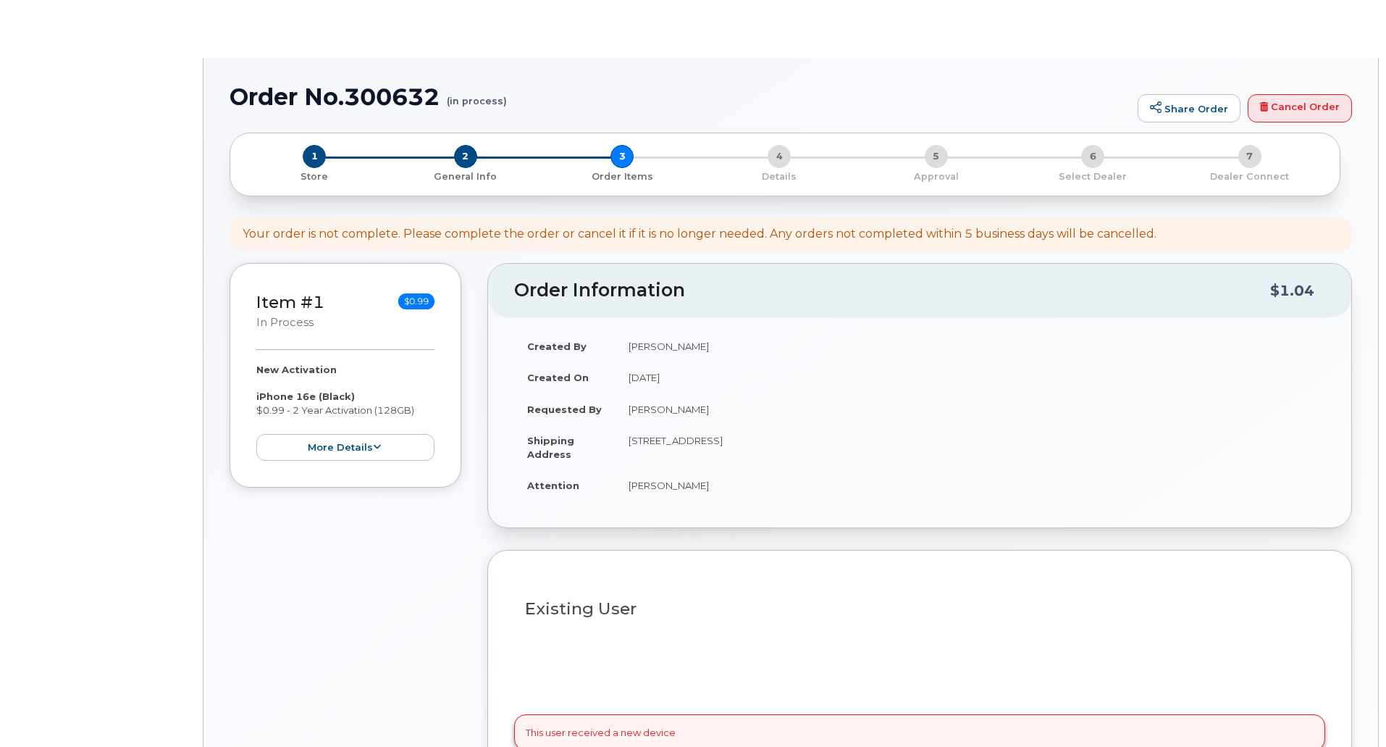
select select
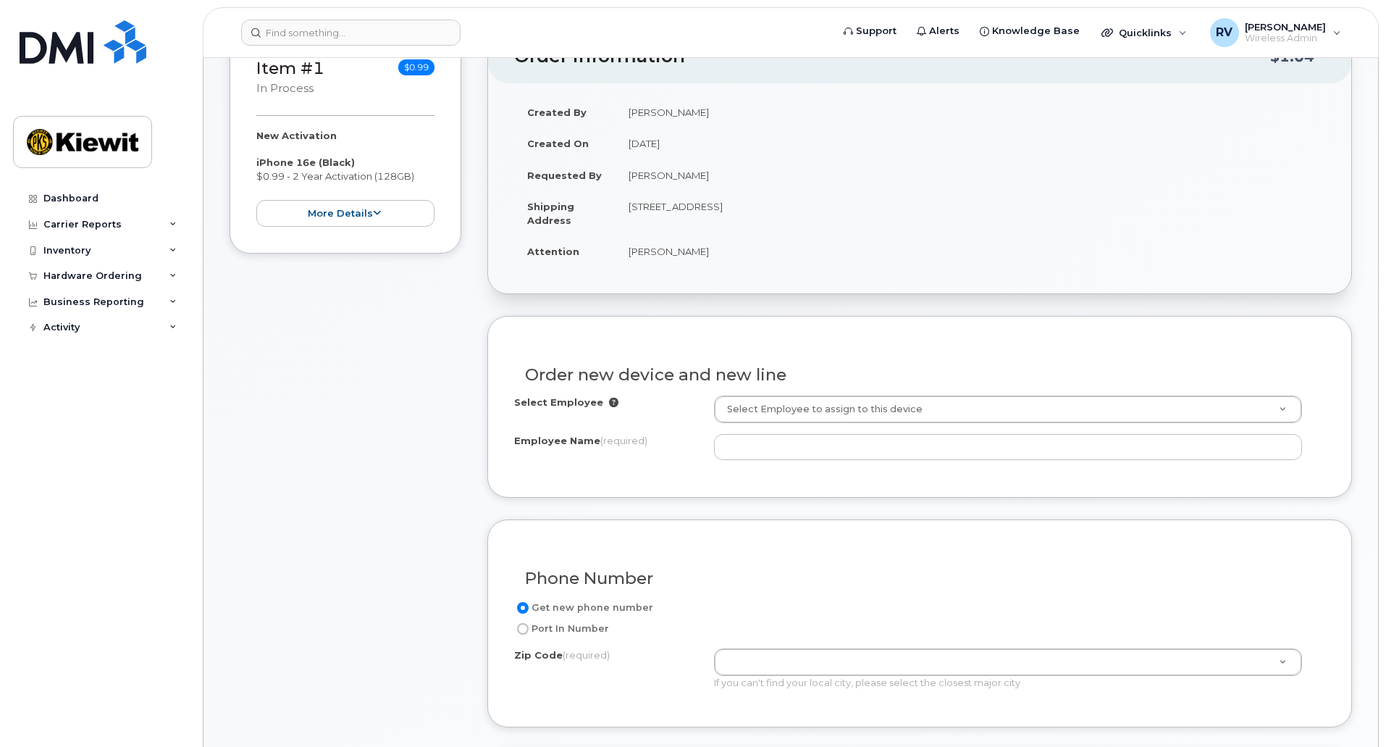
scroll to position [227, 0]
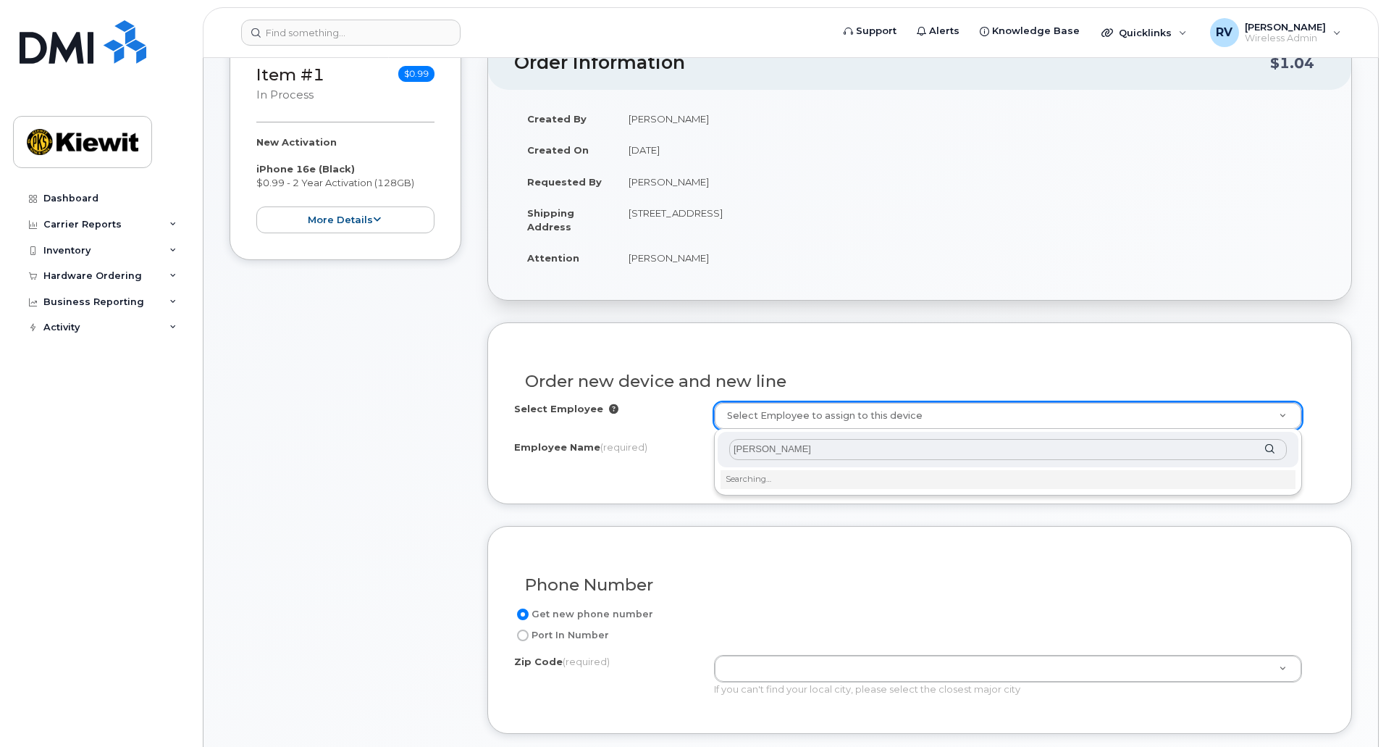
type input "Steven Peralta"
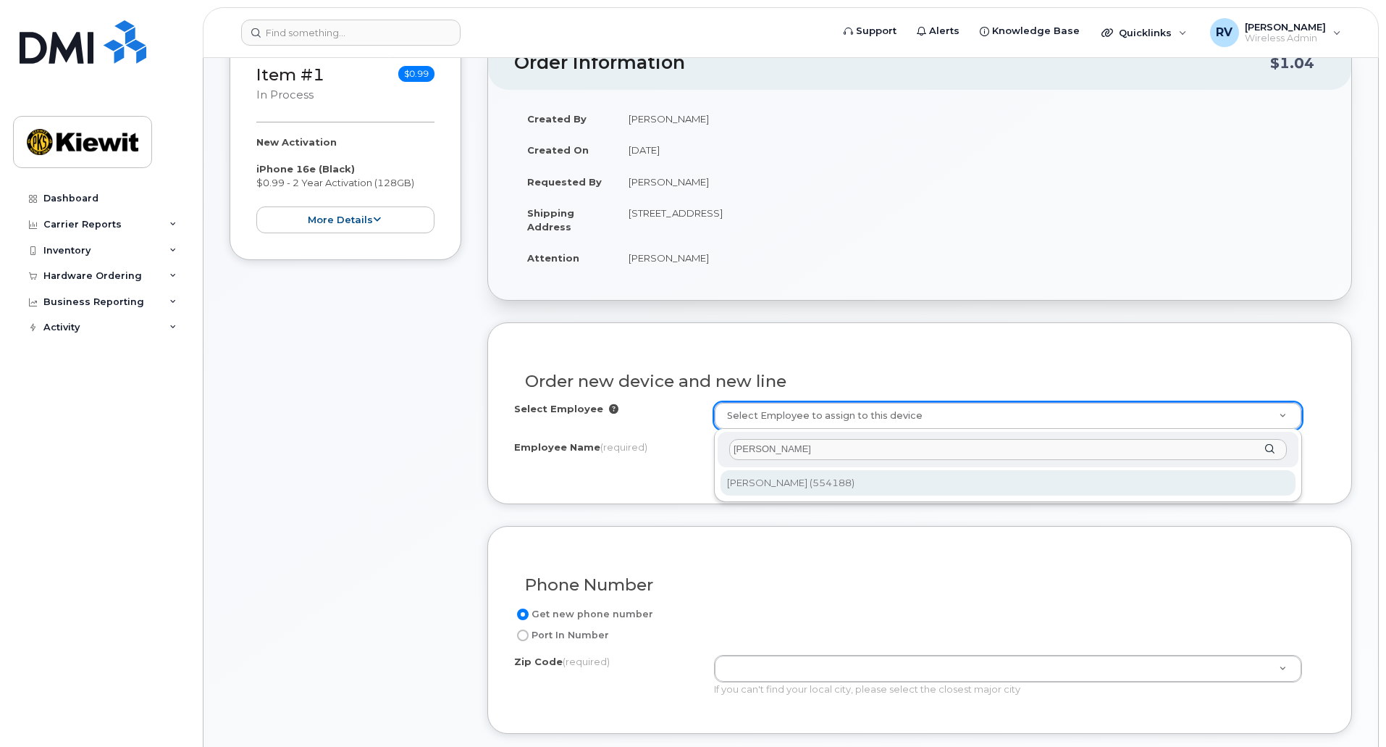
type input "2356221"
type input "Steven Peralta"
type input "10704 Shoemaker Ave"
type input "10704 (Yonkers, NY)"
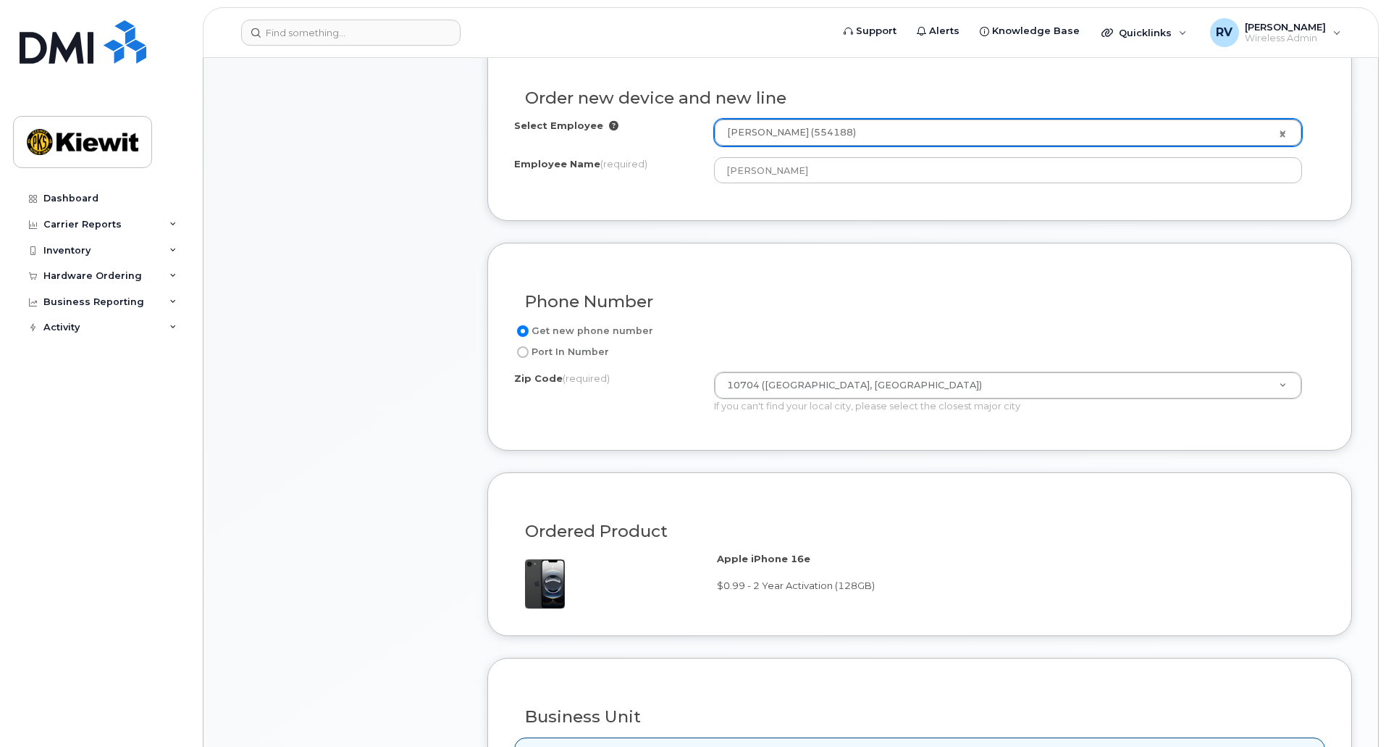
scroll to position [513, 0]
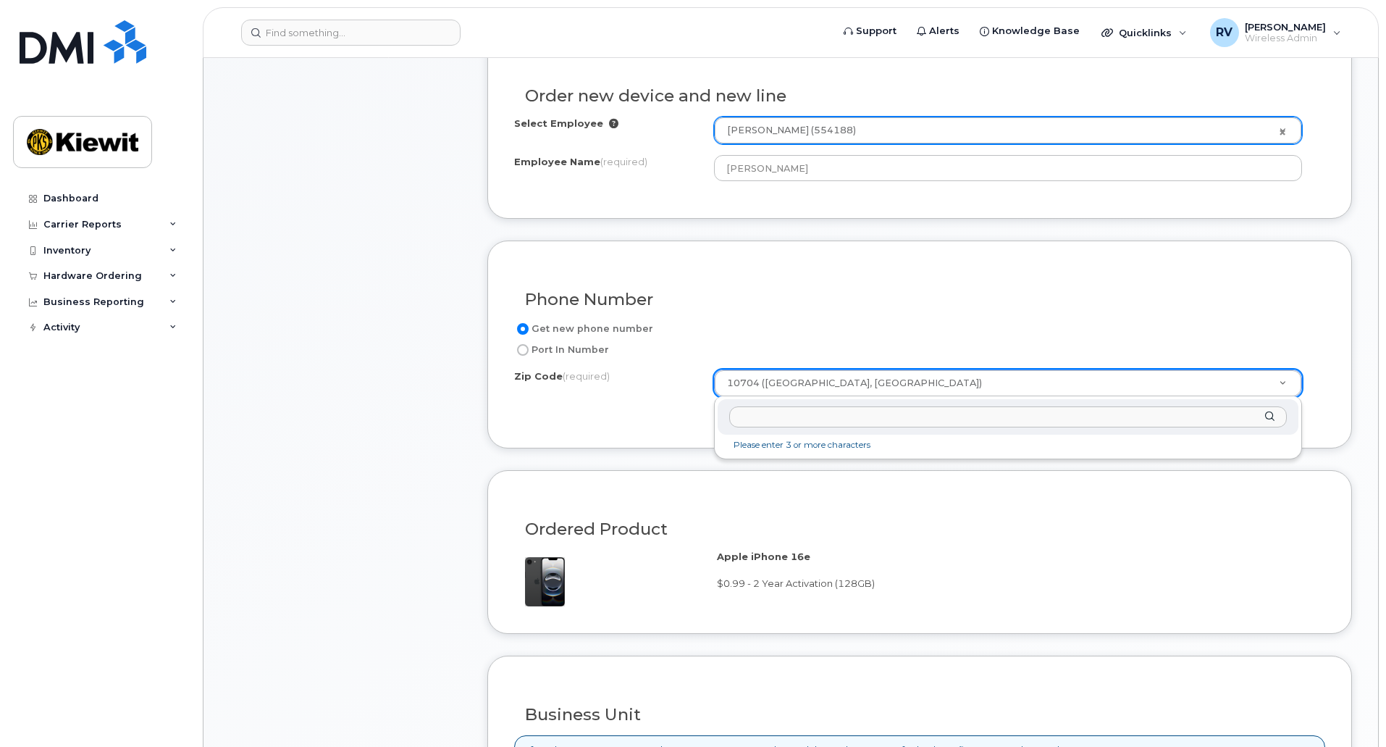
type input "f"
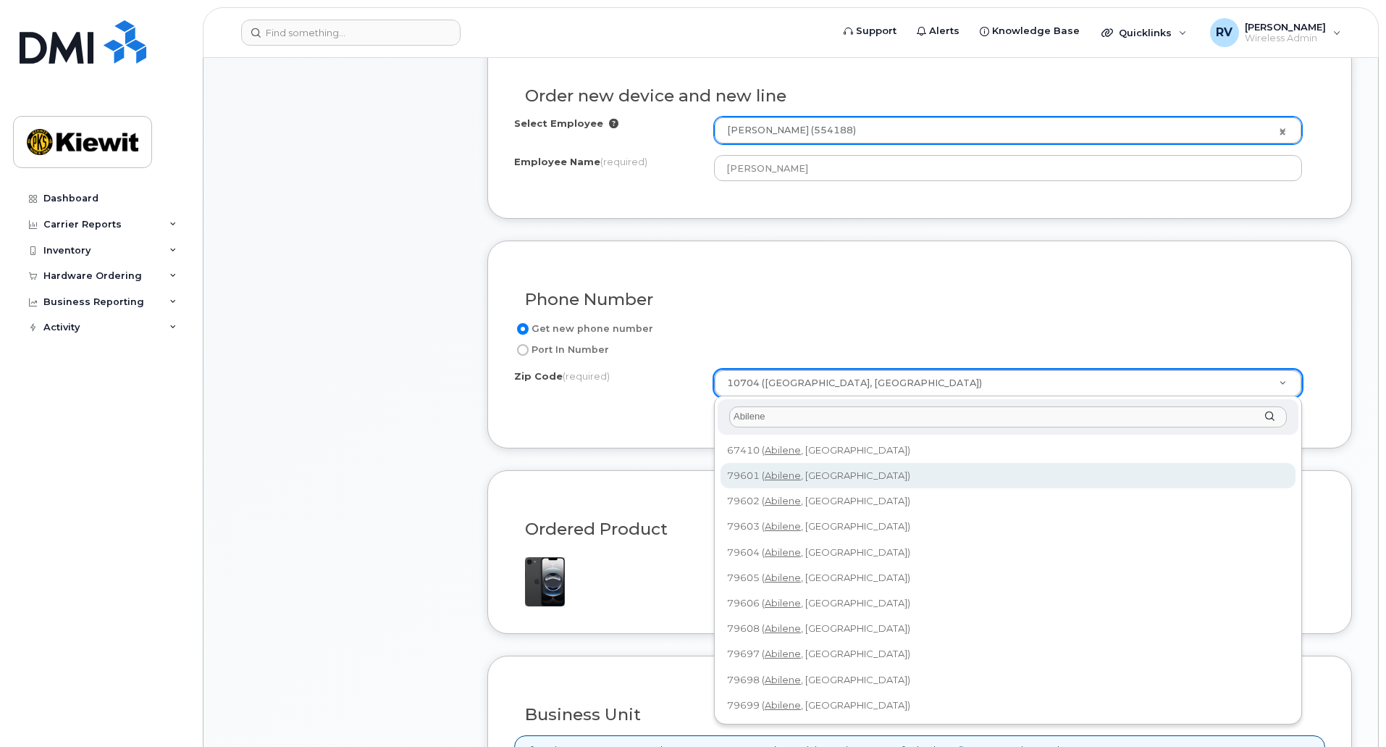
type input "Abilene"
type input "79601 (Abilene, TX)"
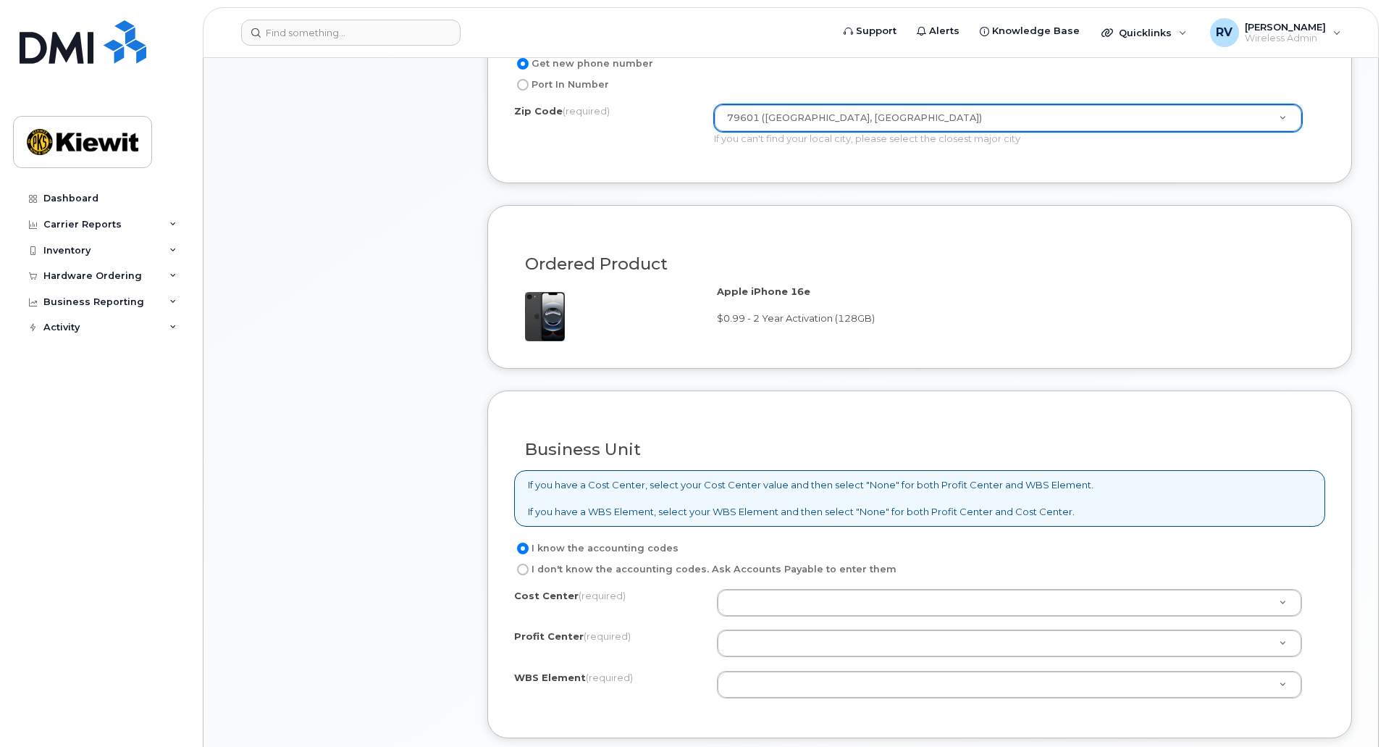
scroll to position [781, 0]
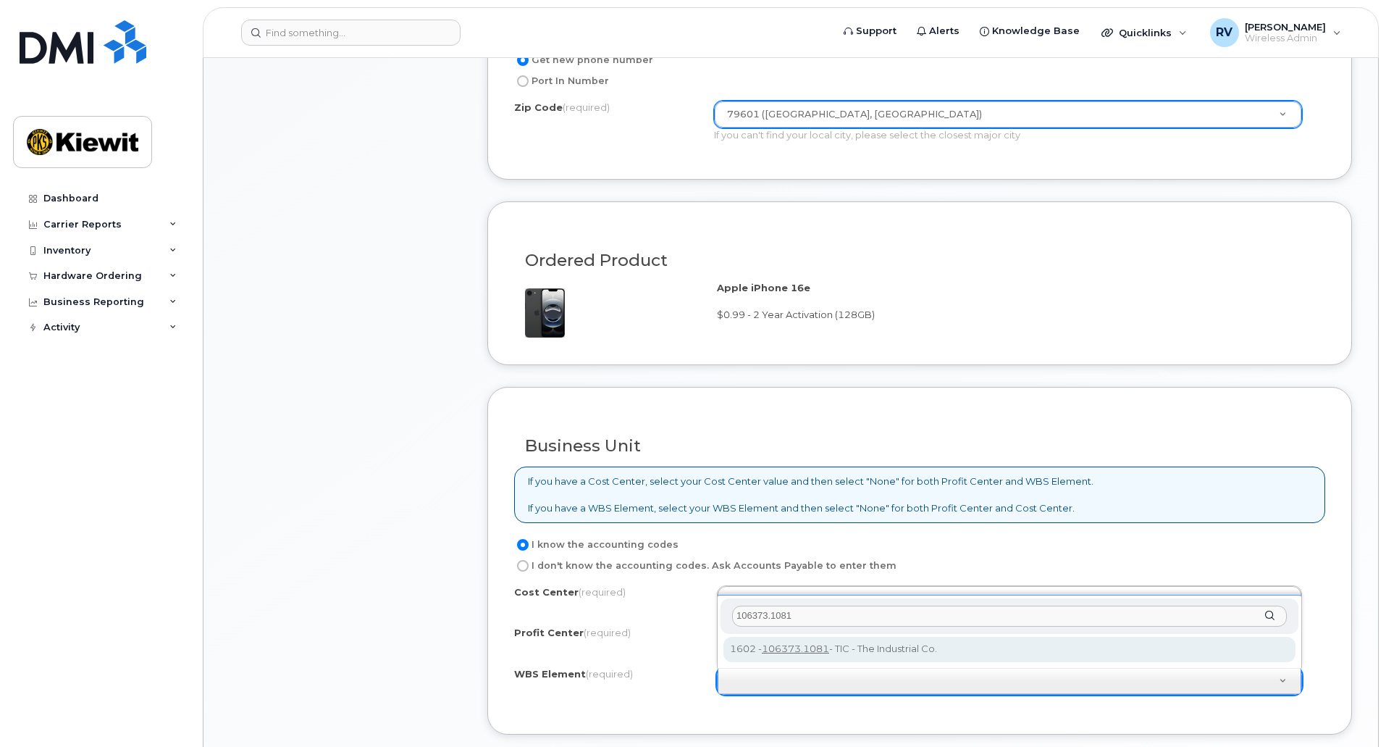
type input "106373.1081"
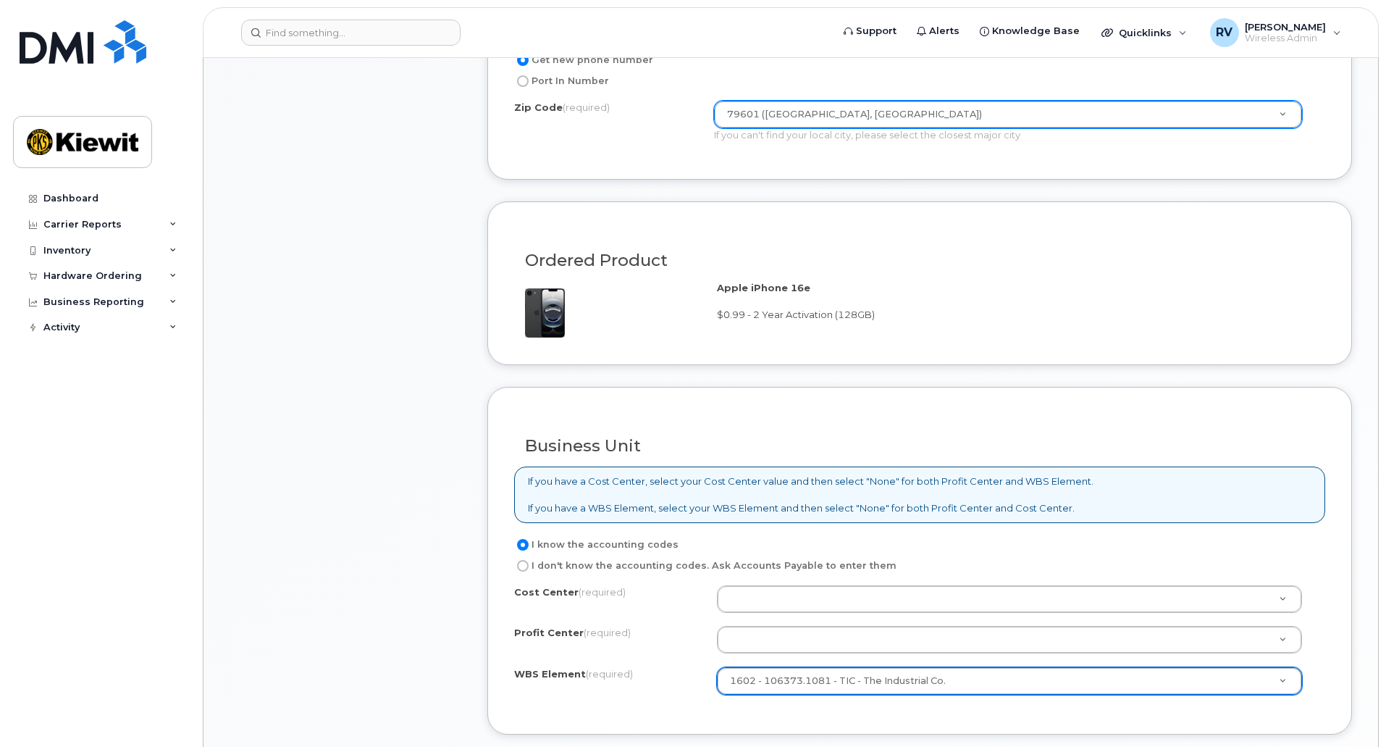
click at [655, 684] on div "WBS Element (required)" at bounding box center [615, 677] width 203 height 20
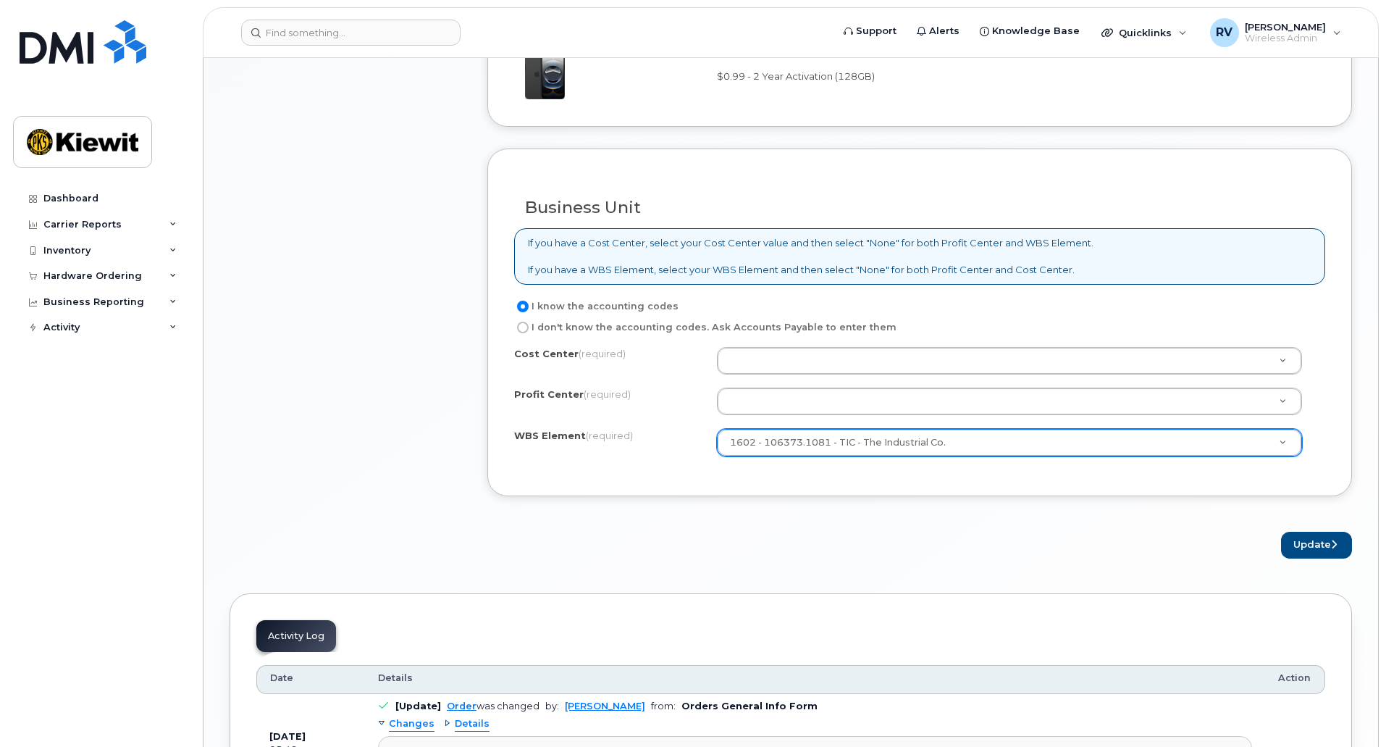
scroll to position [1036, 0]
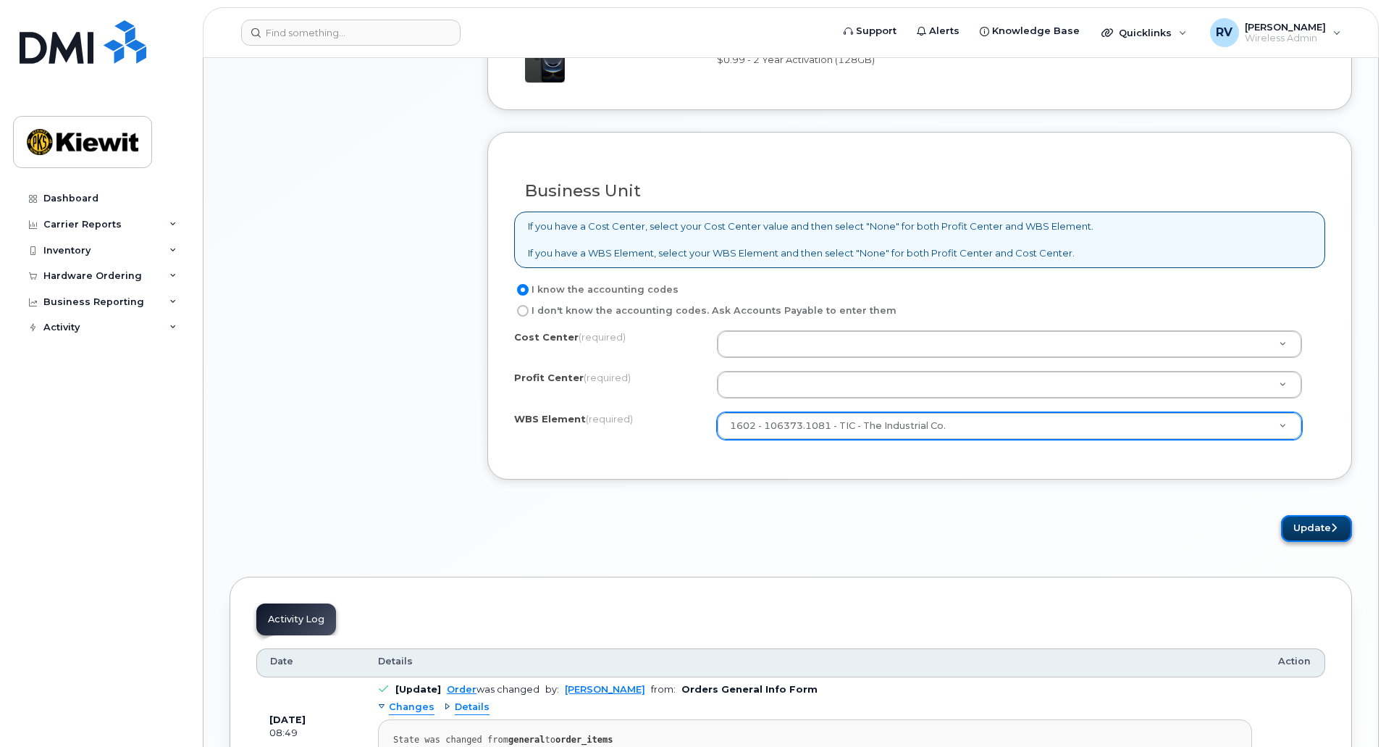
click at [1322, 529] on button "Update" at bounding box center [1316, 528] width 71 height 27
click at [610, 362] on div "Cost Center (required) Profit Center (required) None - None - None WBS Element …" at bounding box center [919, 391] width 811 height 123
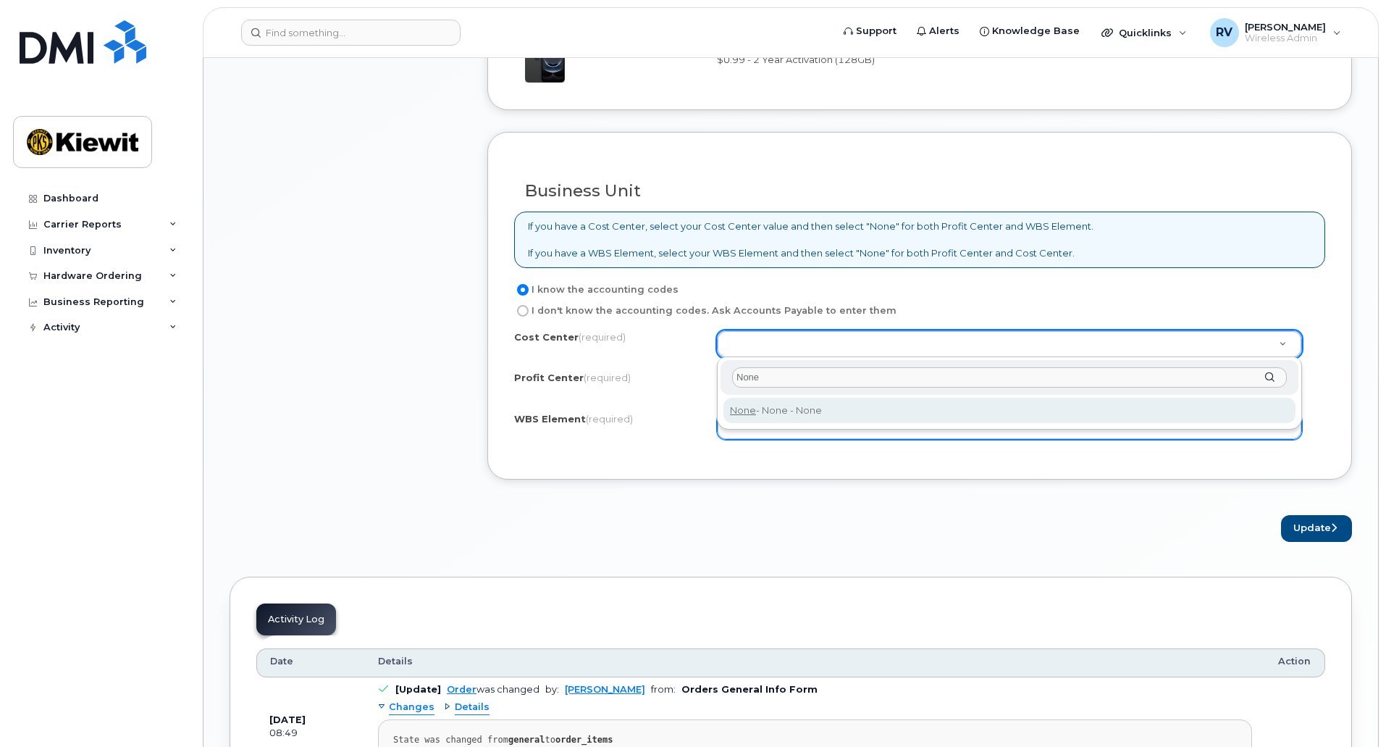
type input "None"
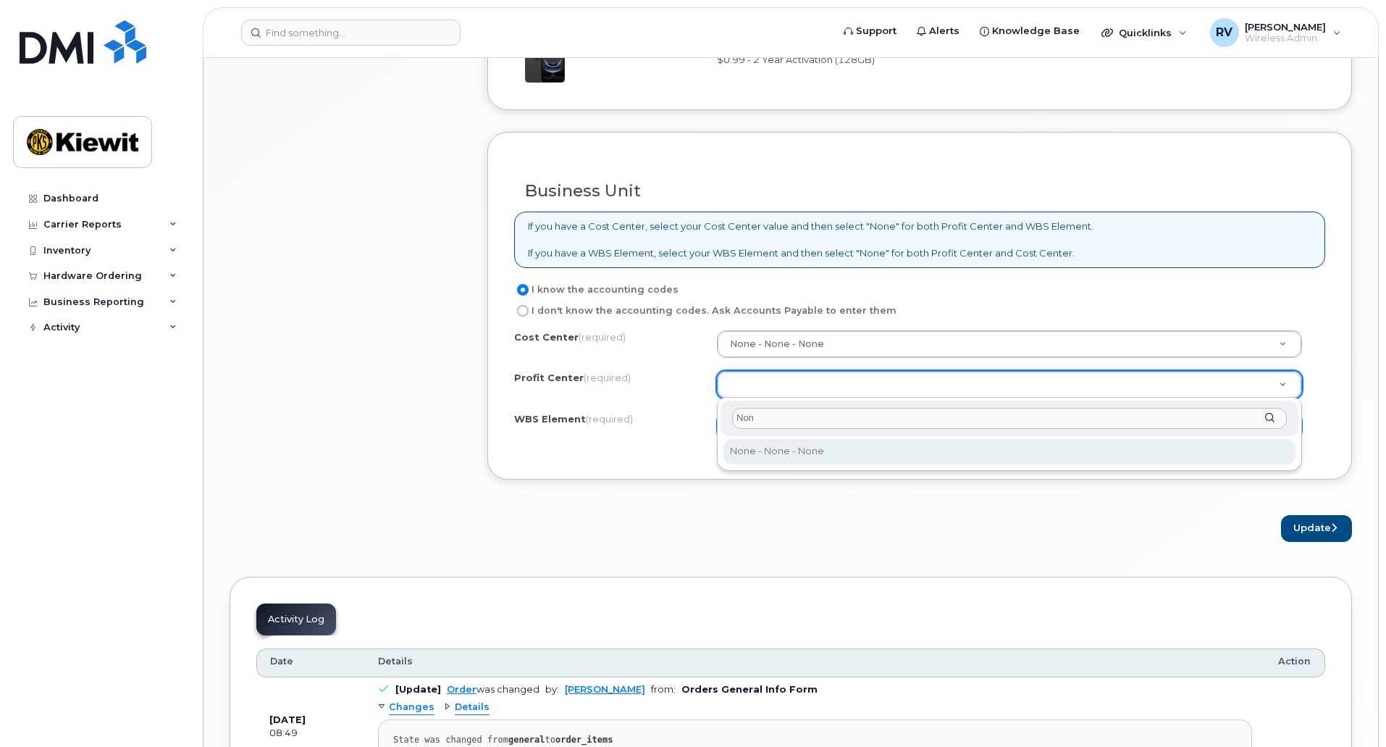
type input "None"
select select "None"
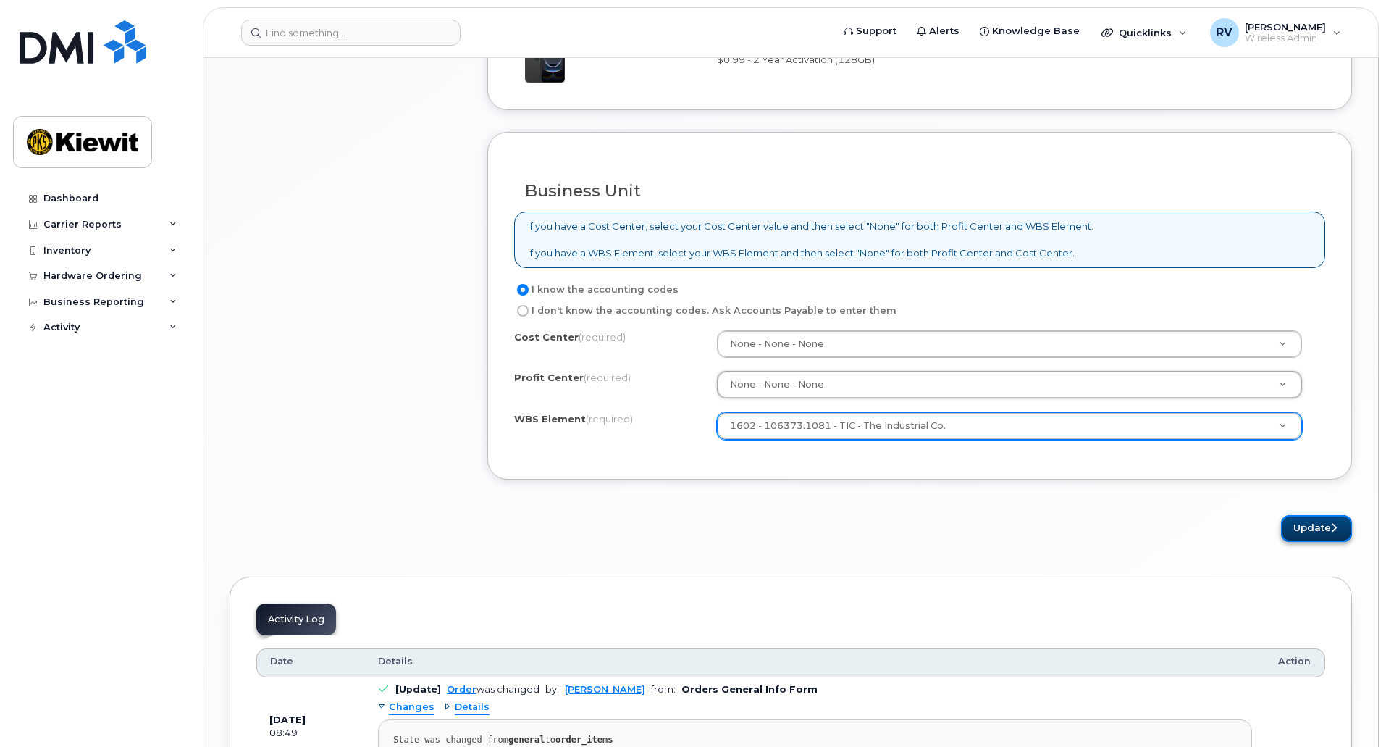
click at [1333, 530] on icon "submit" at bounding box center [1334, 527] width 6 height 9
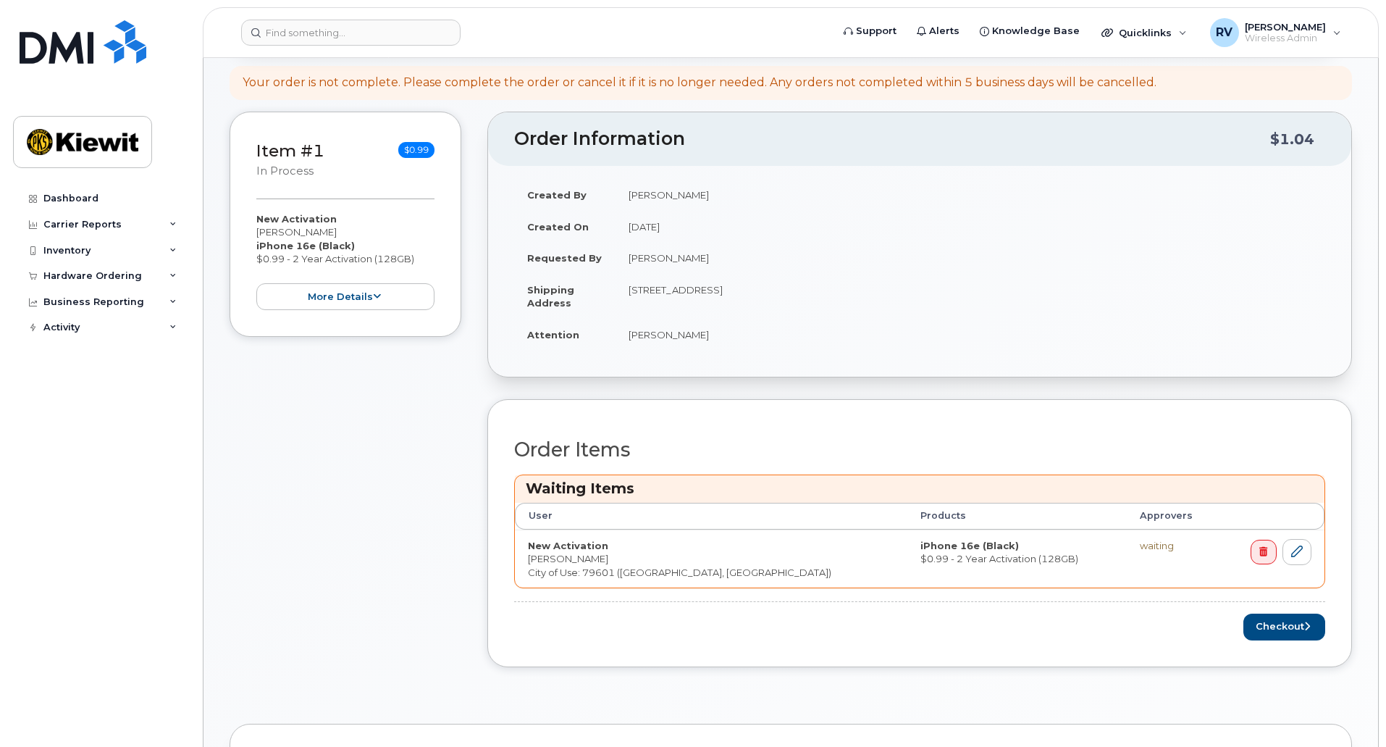
scroll to position [216, 0]
click at [1278, 627] on button "Checkout" at bounding box center [1284, 623] width 82 height 27
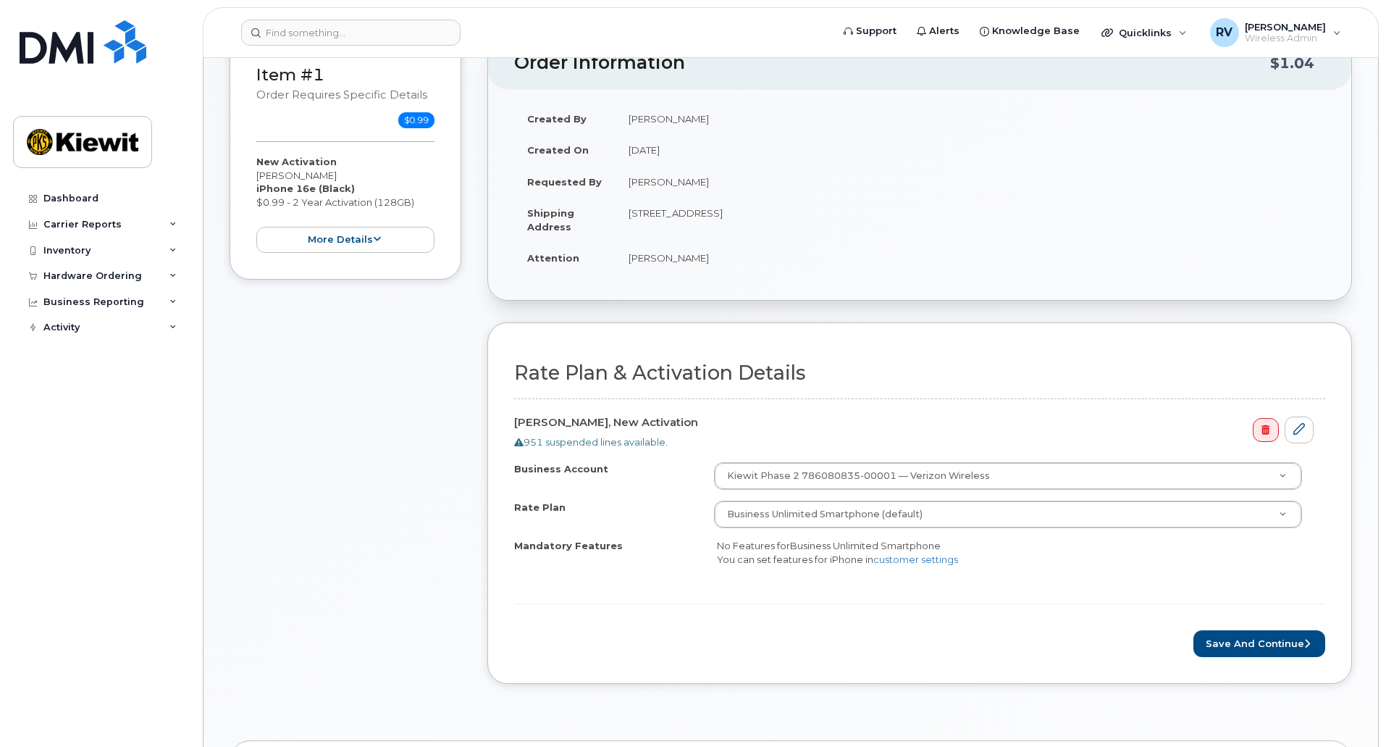
scroll to position [183, 0]
drag, startPoint x: 1244, startPoint y: 639, endPoint x: 1230, endPoint y: 638, distance: 13.8
click at [1244, 639] on button "Save and Continue" at bounding box center [1259, 642] width 132 height 27
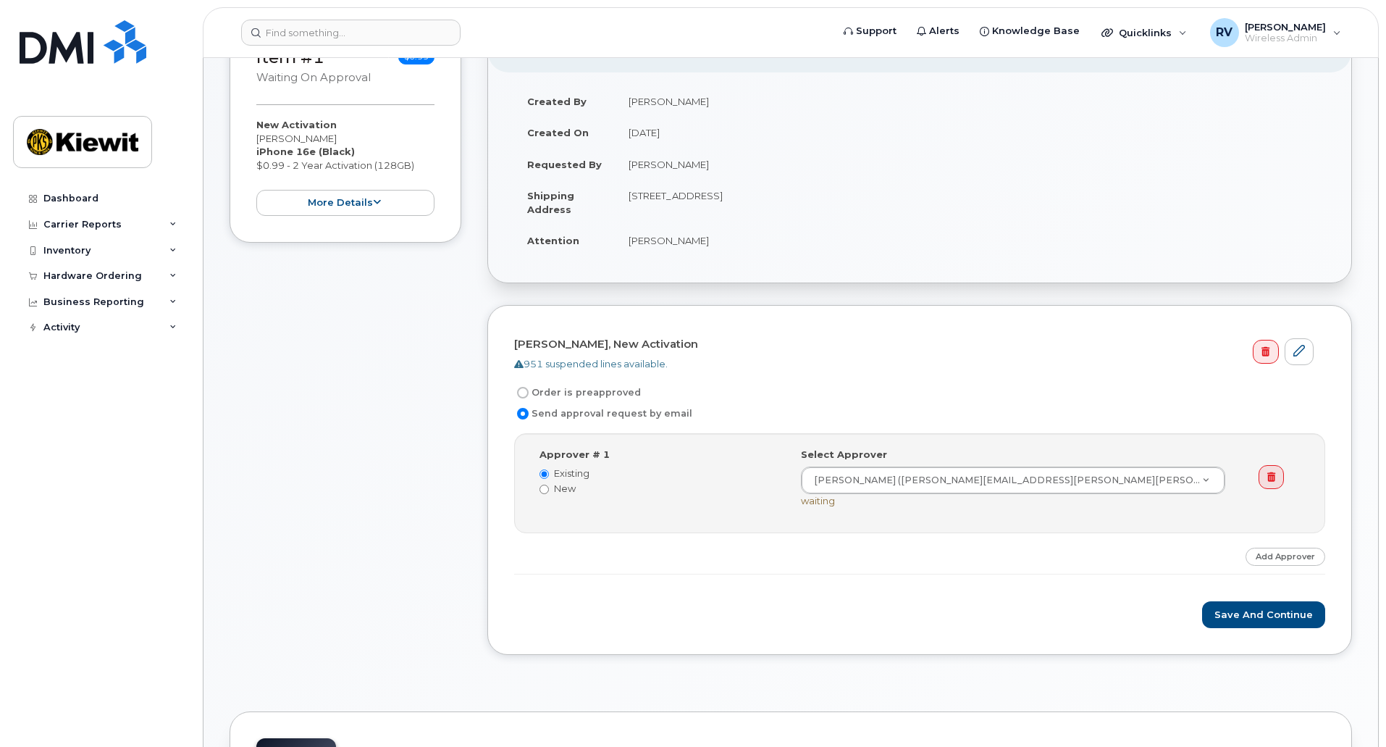
scroll to position [215, 0]
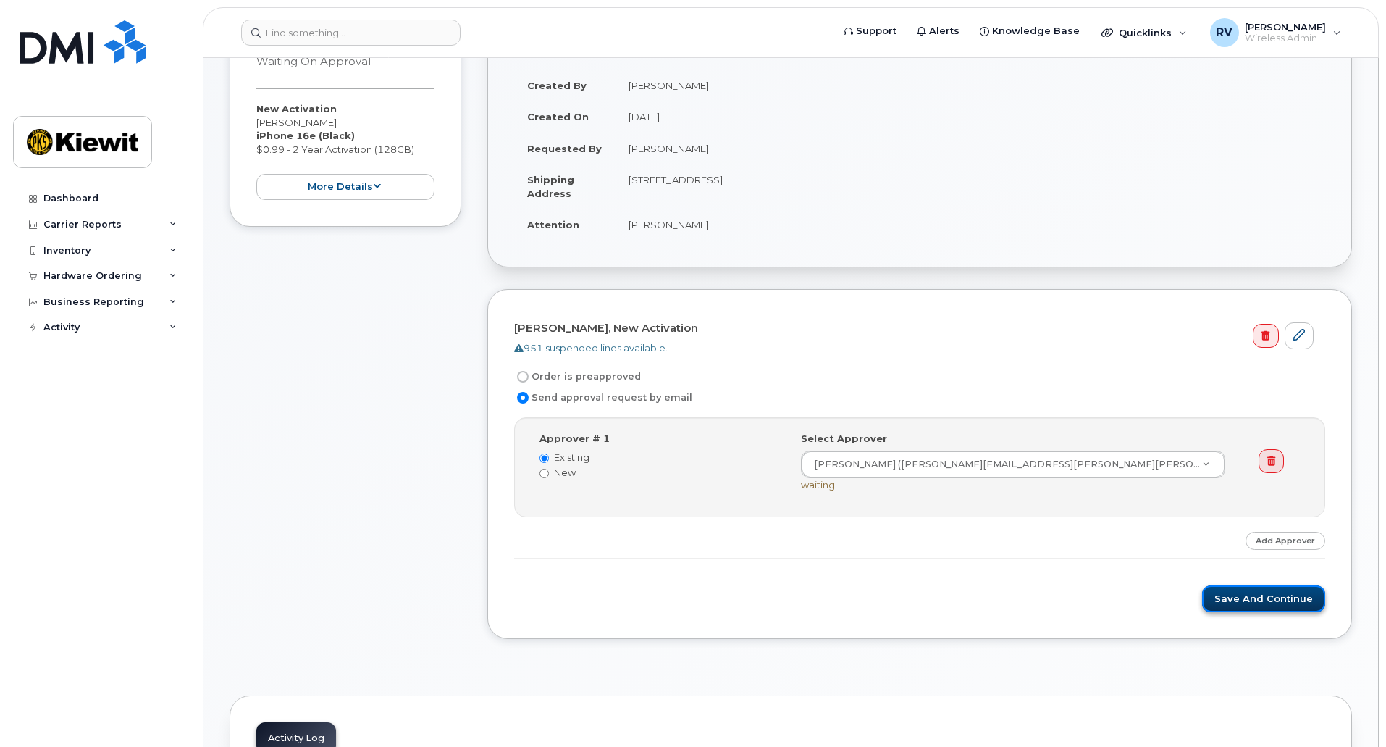
click at [1237, 598] on button "Save and Continue" at bounding box center [1263, 598] width 123 height 27
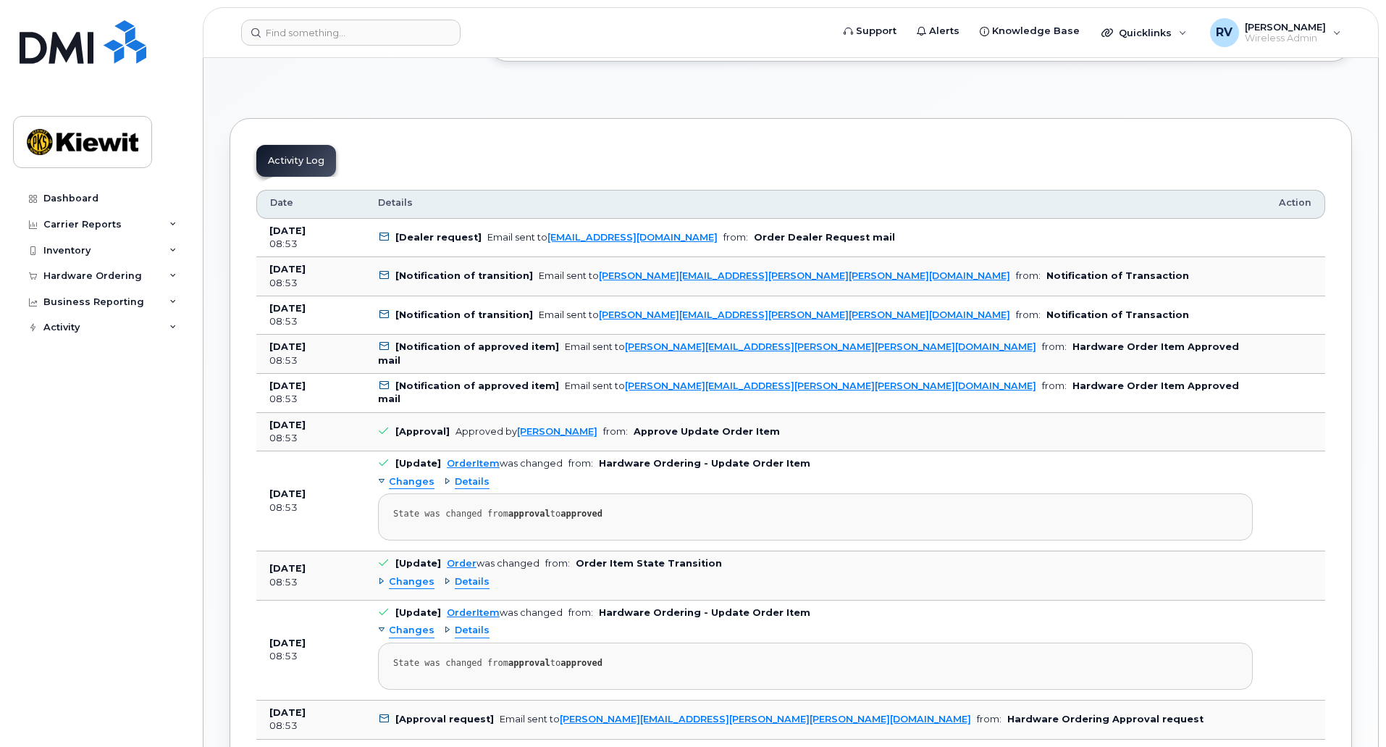
scroll to position [793, 0]
